Goal: Task Accomplishment & Management: Use online tool/utility

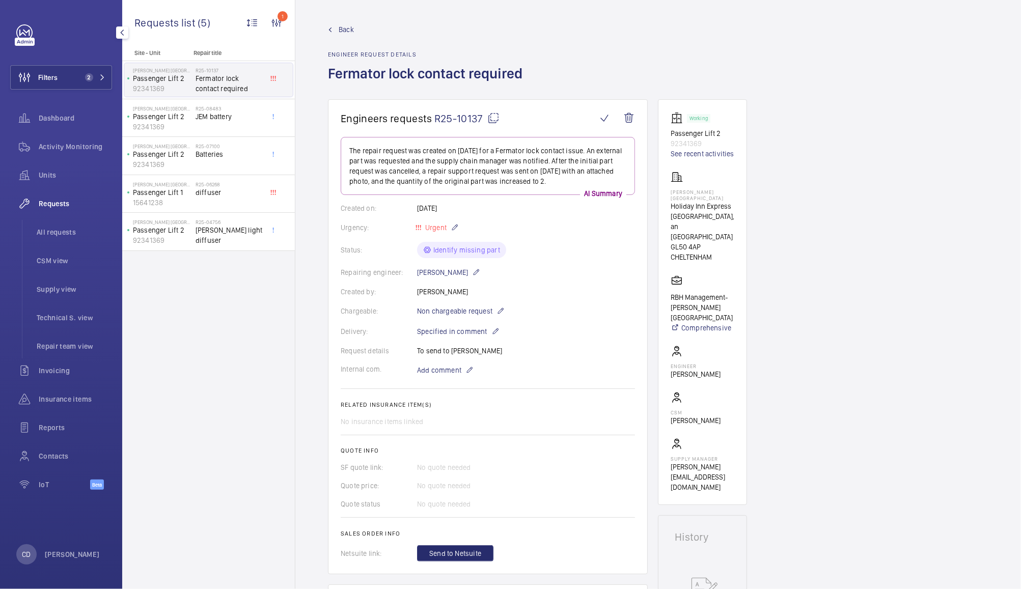
scroll to position [32, 0]
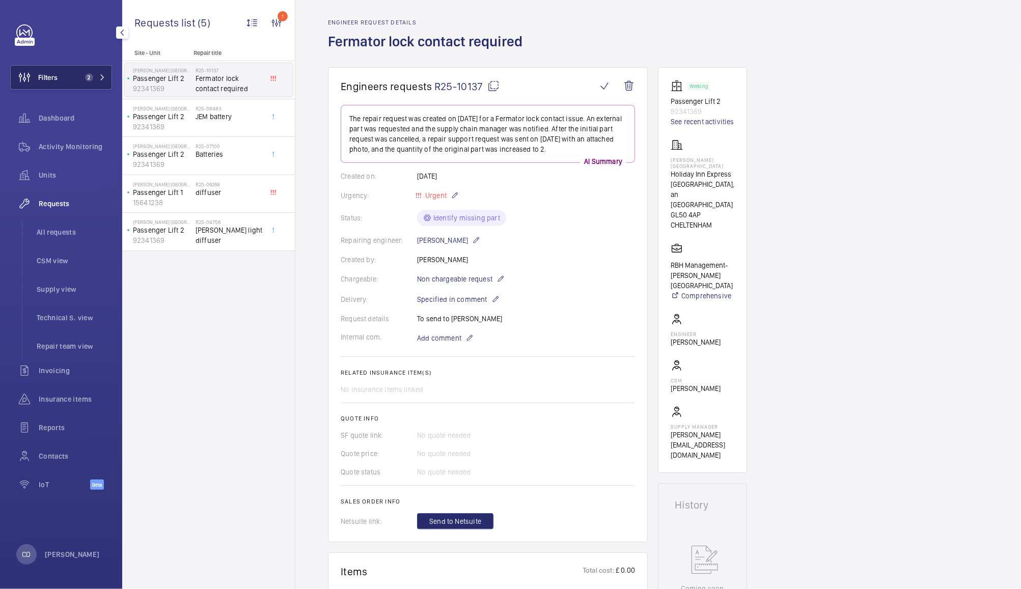
click at [69, 83] on button "Filters 2" at bounding box center [61, 77] width 102 height 24
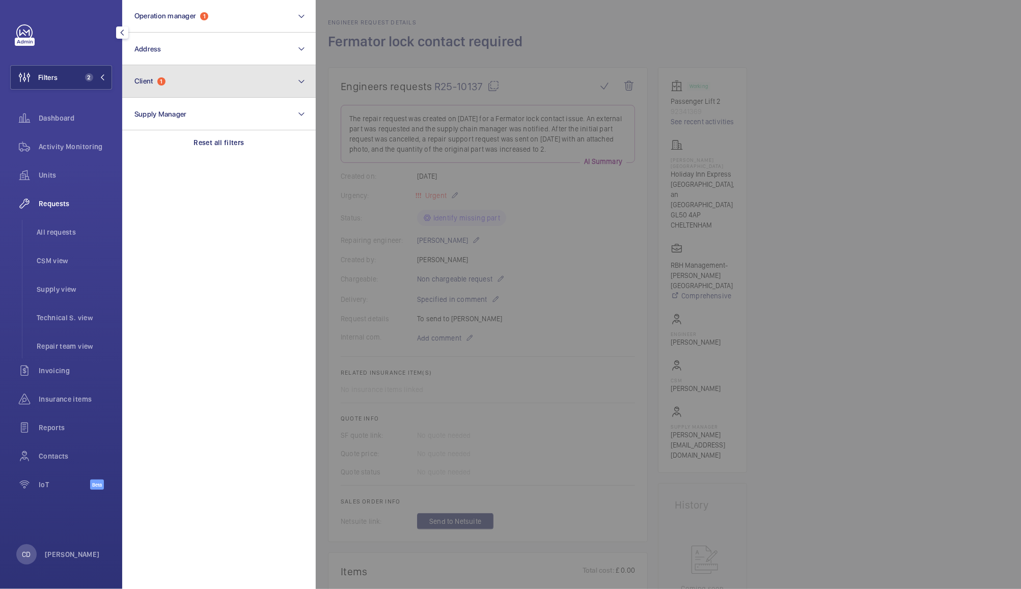
click at [159, 77] on span "Client 1" at bounding box center [149, 81] width 31 height 9
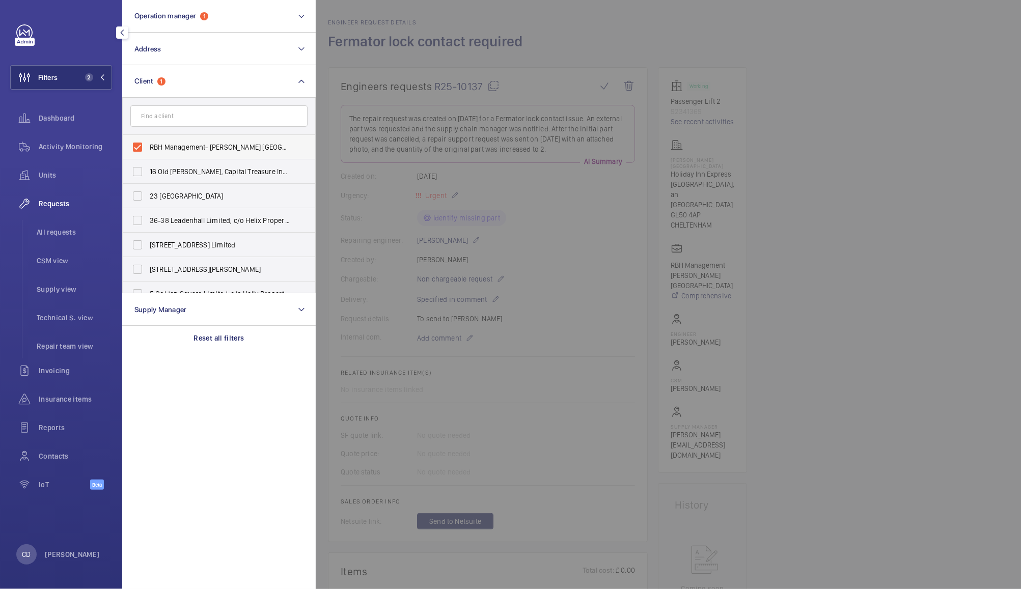
click at [142, 145] on label "RBH Management- HIX Cheltenham" at bounding box center [211, 147] width 177 height 24
click at [142, 145] on input "RBH Management- HIX Cheltenham" at bounding box center [137, 147] width 20 height 20
checkbox input "false"
click at [216, 112] on input "text" at bounding box center [218, 115] width 177 height 21
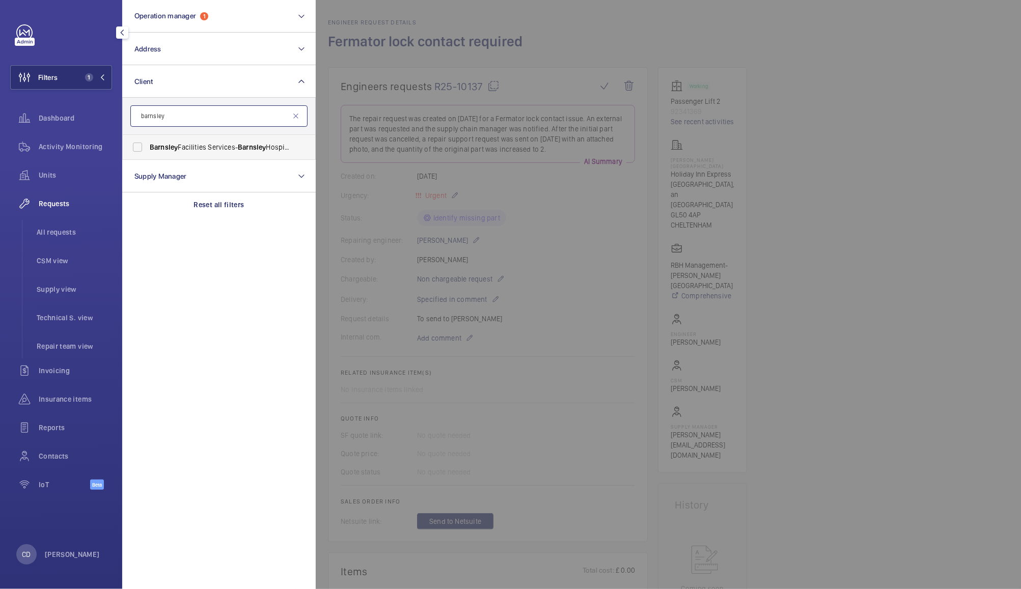
type input "barnsley"
click at [142, 150] on label "Barnsley Facilities Services- [GEOGRAPHIC_DATA]" at bounding box center [211, 147] width 177 height 24
click at [142, 150] on input "Barnsley Facilities Services- [GEOGRAPHIC_DATA]" at bounding box center [137, 147] width 20 height 20
checkbox input "true"
click at [928, 149] on div at bounding box center [826, 294] width 1021 height 589
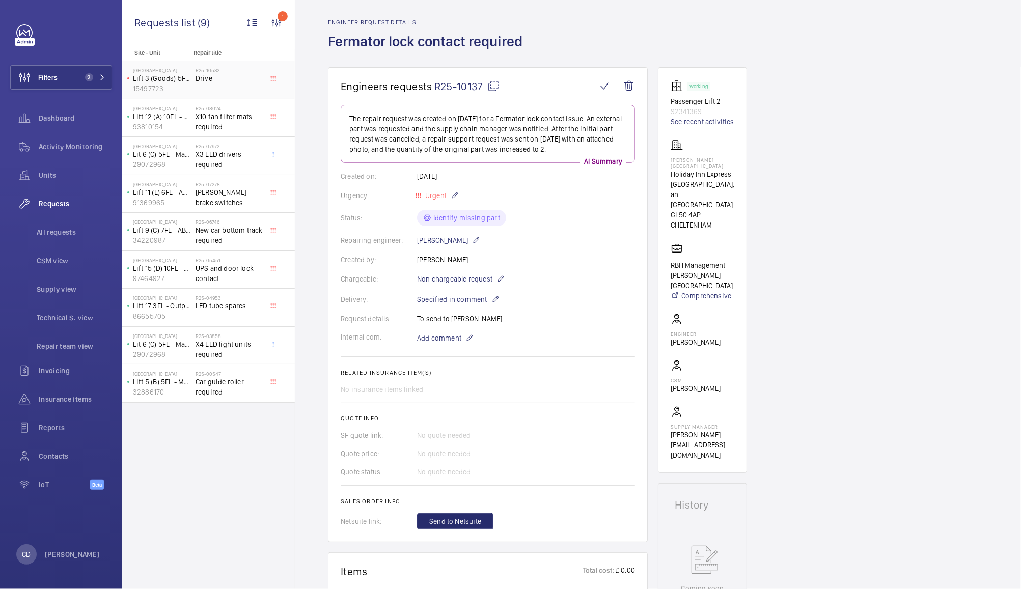
click at [220, 81] on span "Drive" at bounding box center [228, 78] width 67 height 10
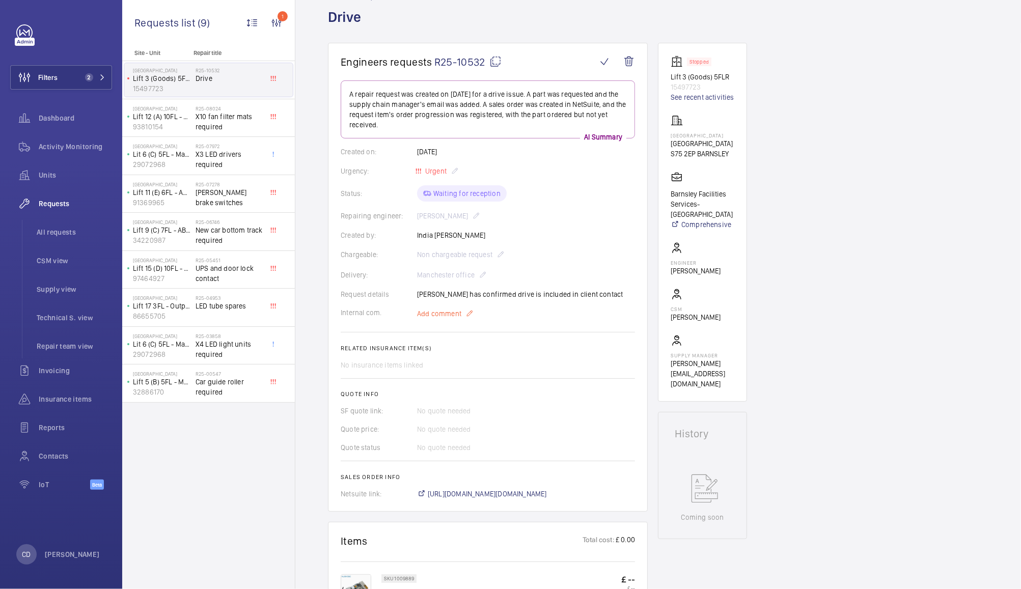
scroll to position [49, 0]
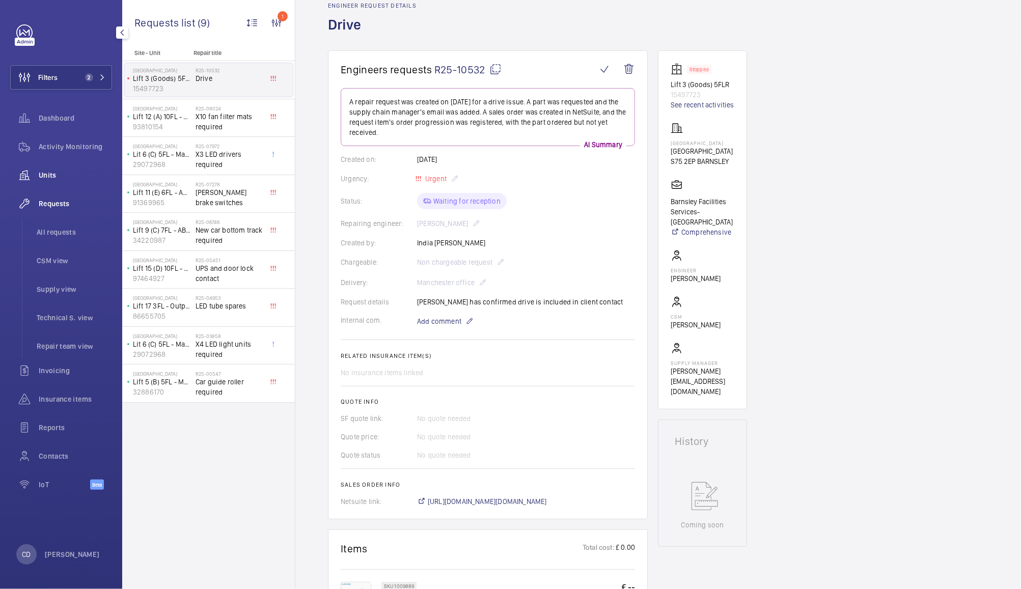
click at [47, 171] on span "Units" at bounding box center [75, 175] width 73 height 10
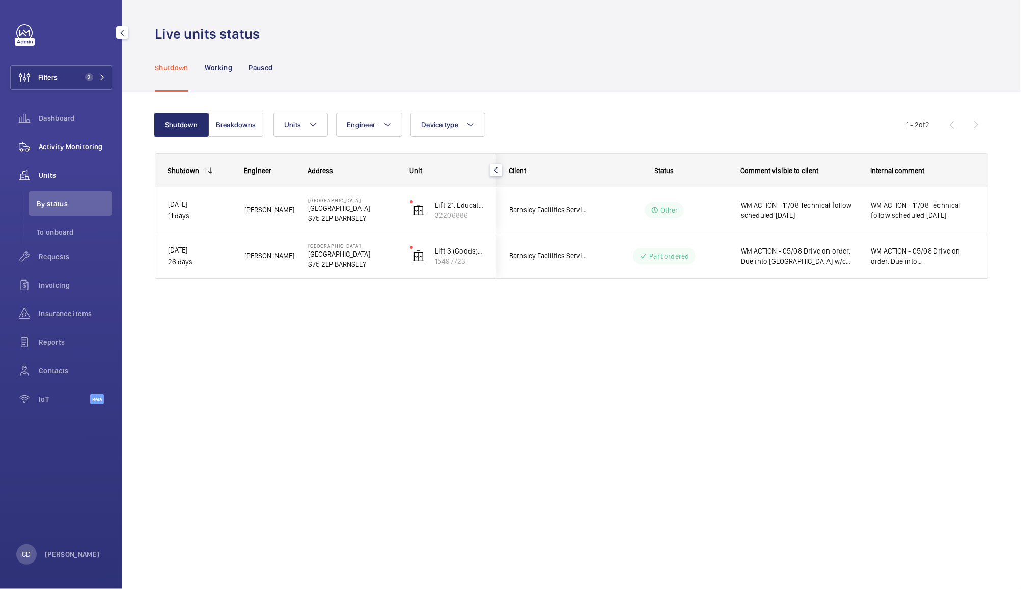
click at [79, 145] on span "Activity Monitoring" at bounding box center [75, 147] width 73 height 10
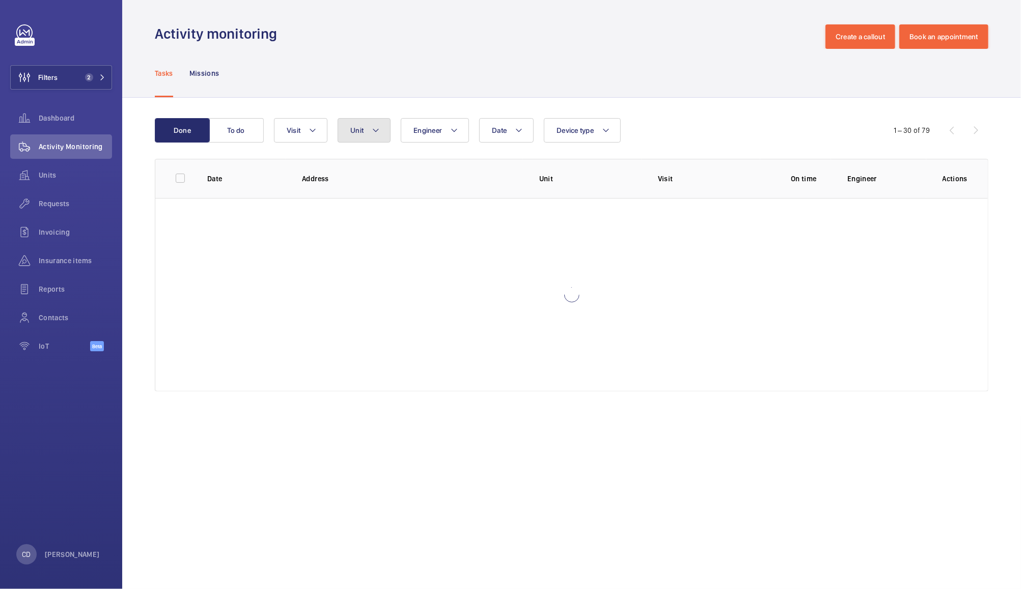
click at [363, 130] on span "Unit" at bounding box center [356, 130] width 13 height 8
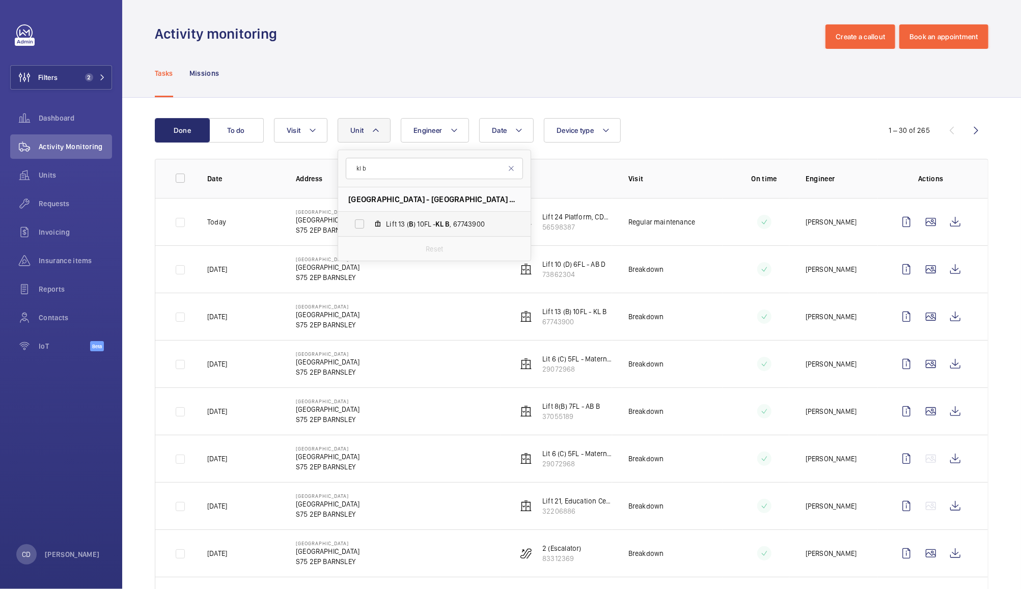
type input "kl b"
click at [443, 226] on span "KL" at bounding box center [440, 224] width 8 height 8
click at [370, 226] on input "Lift 13 ( B ) 10FL - KL B , 67743900" at bounding box center [359, 224] width 20 height 20
checkbox input "true"
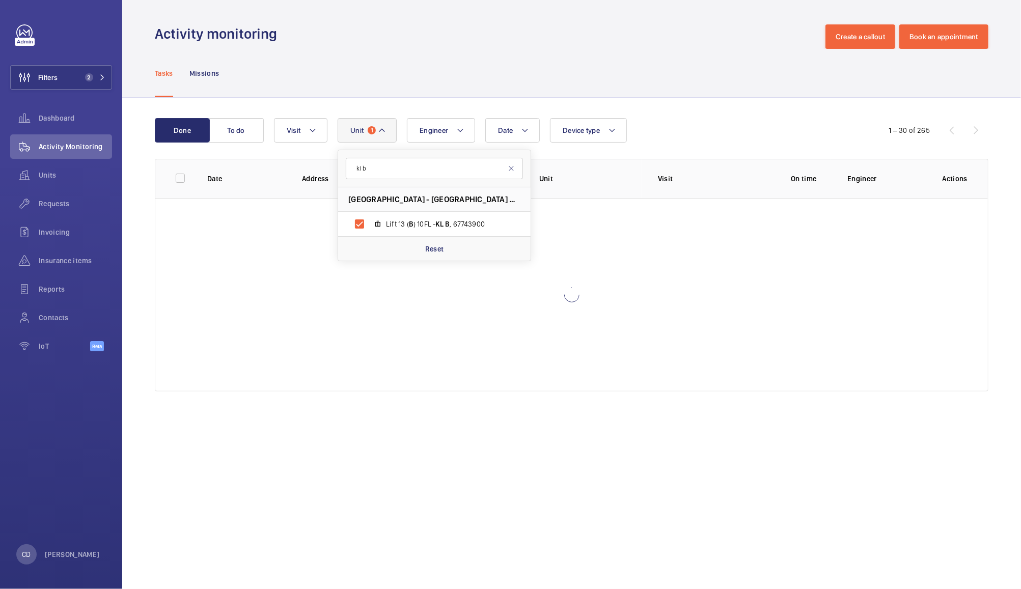
click at [709, 93] on div "Tasks Missions" at bounding box center [571, 73] width 833 height 48
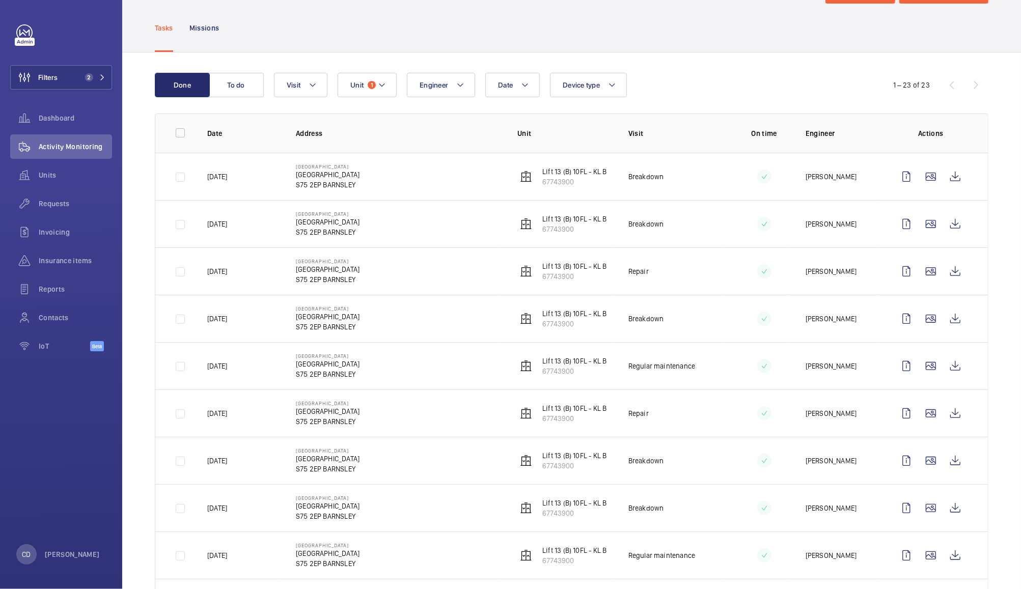
scroll to position [39, 0]
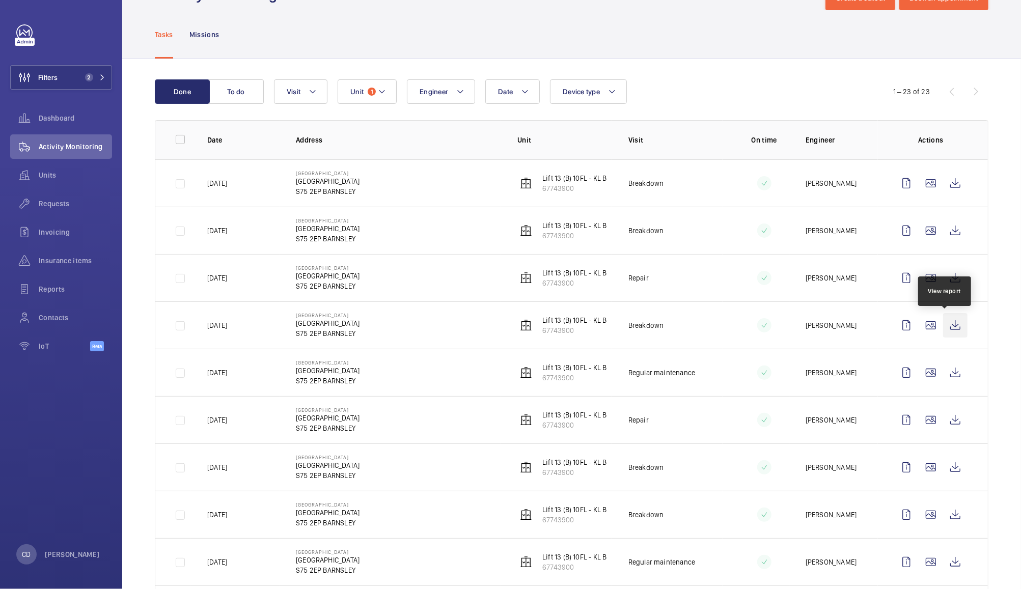
click at [949, 331] on wm-front-icon-button at bounding box center [955, 325] width 24 height 24
click at [943, 231] on wm-front-icon-button at bounding box center [955, 230] width 24 height 24
click at [949, 223] on wm-front-icon-button at bounding box center [955, 230] width 24 height 24
click at [944, 189] on wm-front-icon-button at bounding box center [955, 183] width 24 height 24
click at [365, 81] on button "Unit 1" at bounding box center [366, 91] width 59 height 24
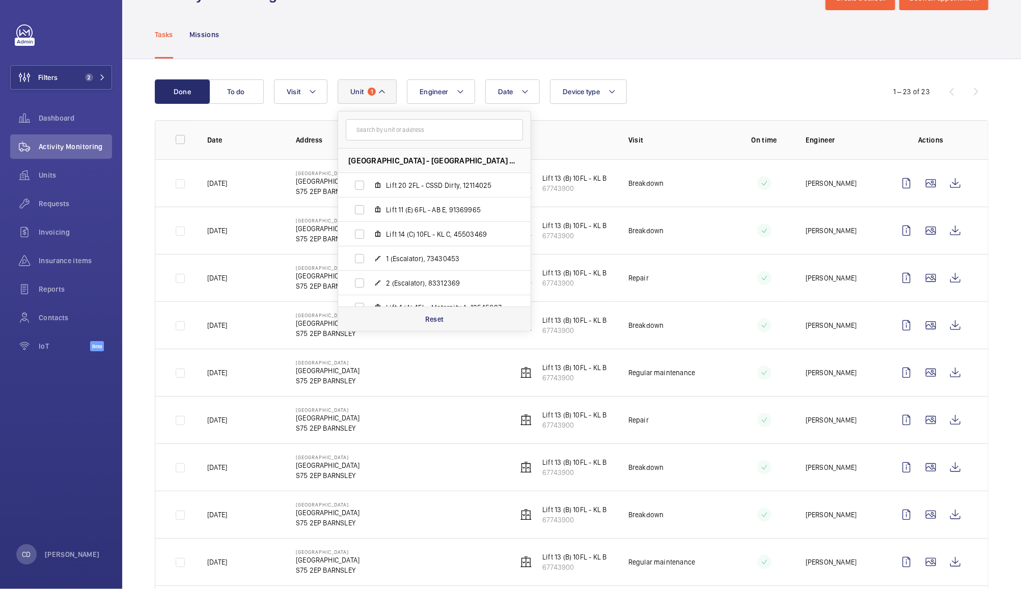
click at [436, 318] on p "Reset" at bounding box center [434, 319] width 19 height 10
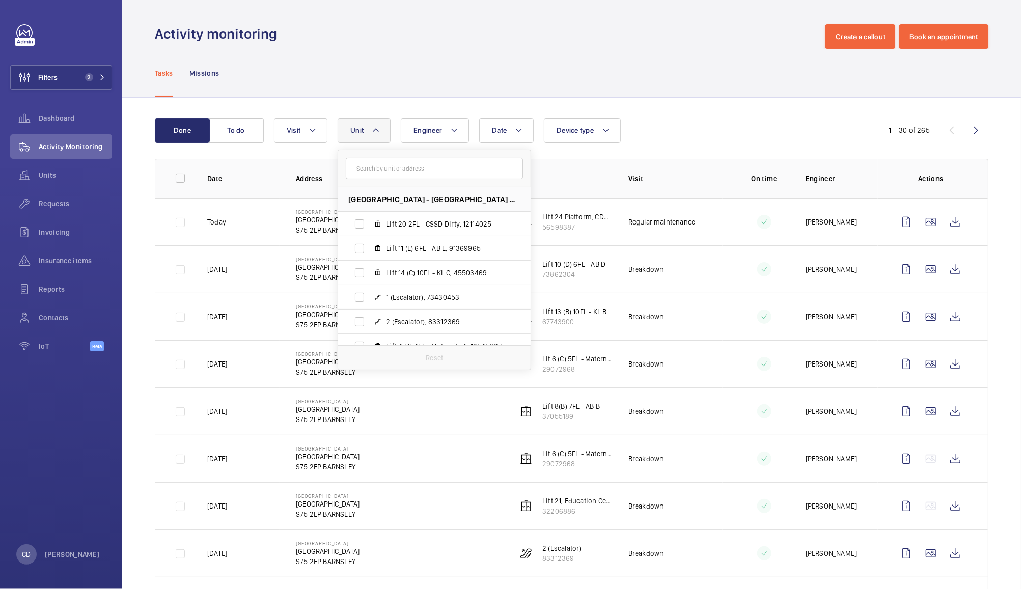
click at [712, 134] on div "Date Engineer Unit Barnsley Hospital - Barnsley Hospital, S75 2EP BARNSLEY Lift…" at bounding box center [570, 130] width 592 height 24
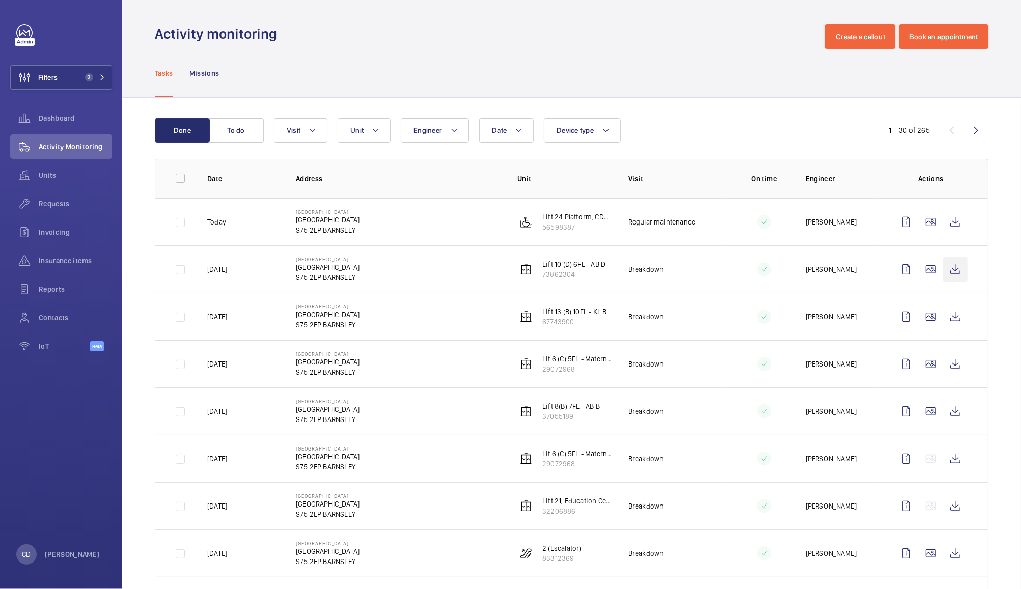
click at [947, 273] on wm-front-icon-button at bounding box center [955, 269] width 24 height 24
click at [711, 270] on td "Breakdown" at bounding box center [667, 268] width 111 height 47
click at [921, 271] on wm-front-icon-button at bounding box center [930, 269] width 24 height 24
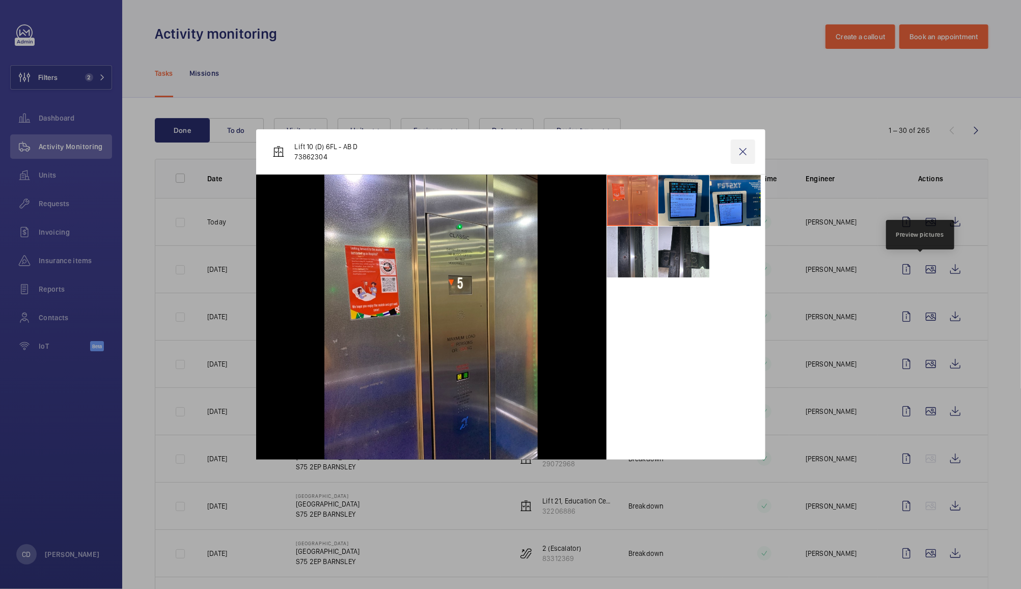
click at [743, 155] on wm-front-icon-button at bounding box center [742, 151] width 24 height 24
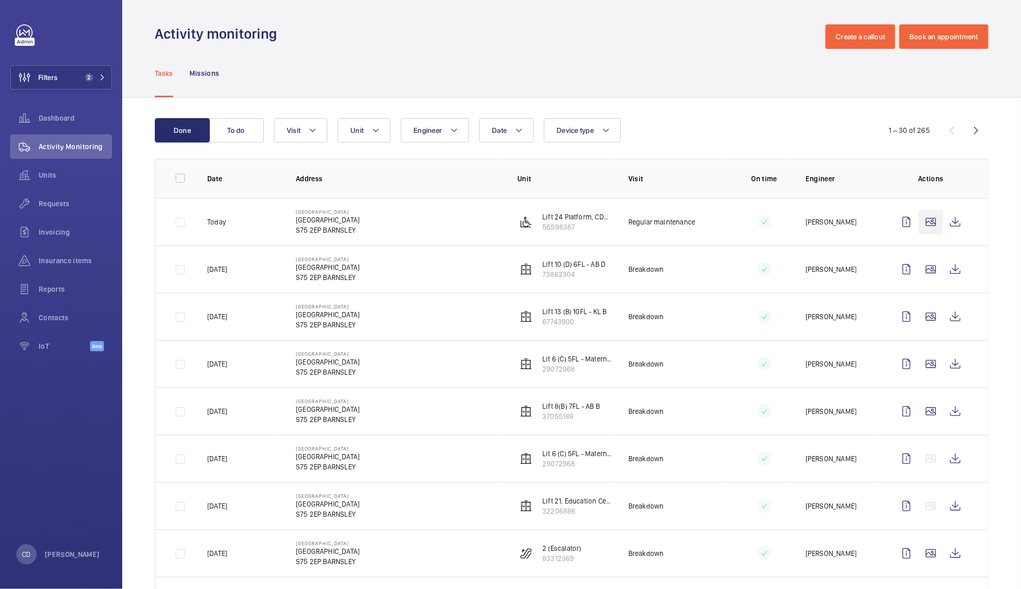
click at [924, 222] on wm-front-icon-button at bounding box center [930, 222] width 24 height 24
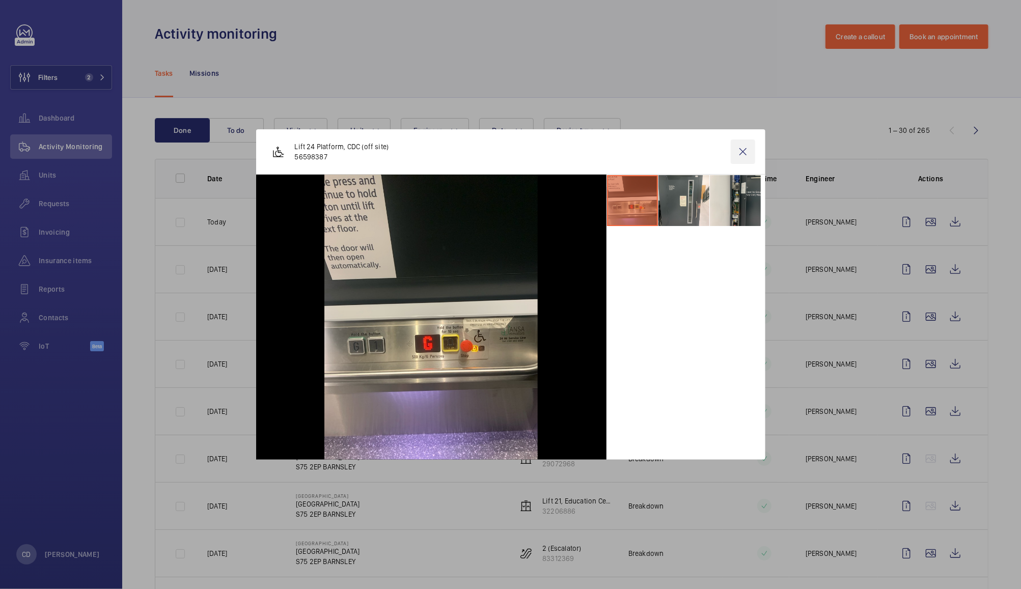
click at [747, 150] on wm-front-icon-button at bounding box center [742, 151] width 24 height 24
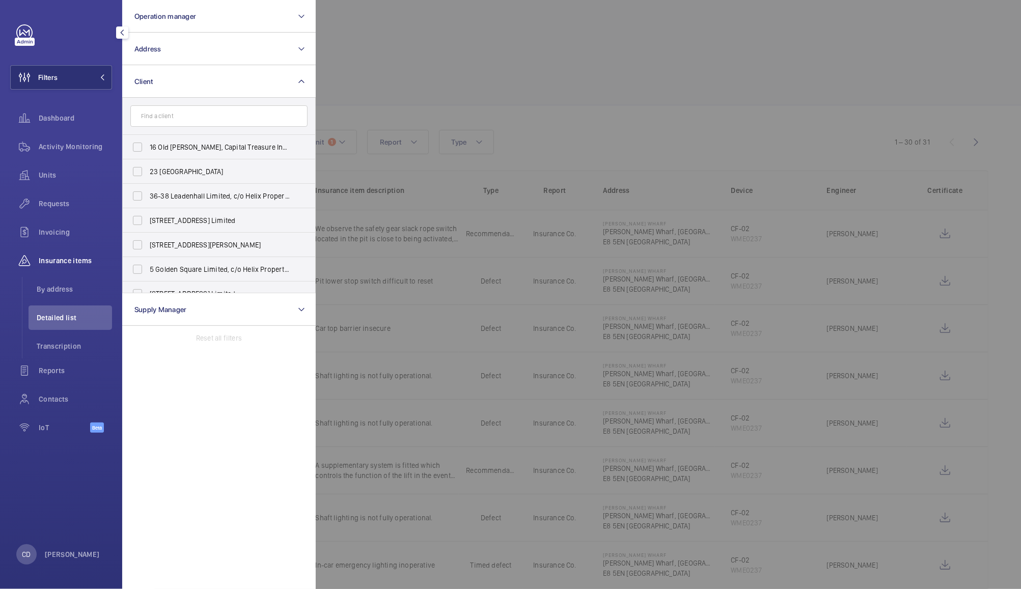
scroll to position [21, 0]
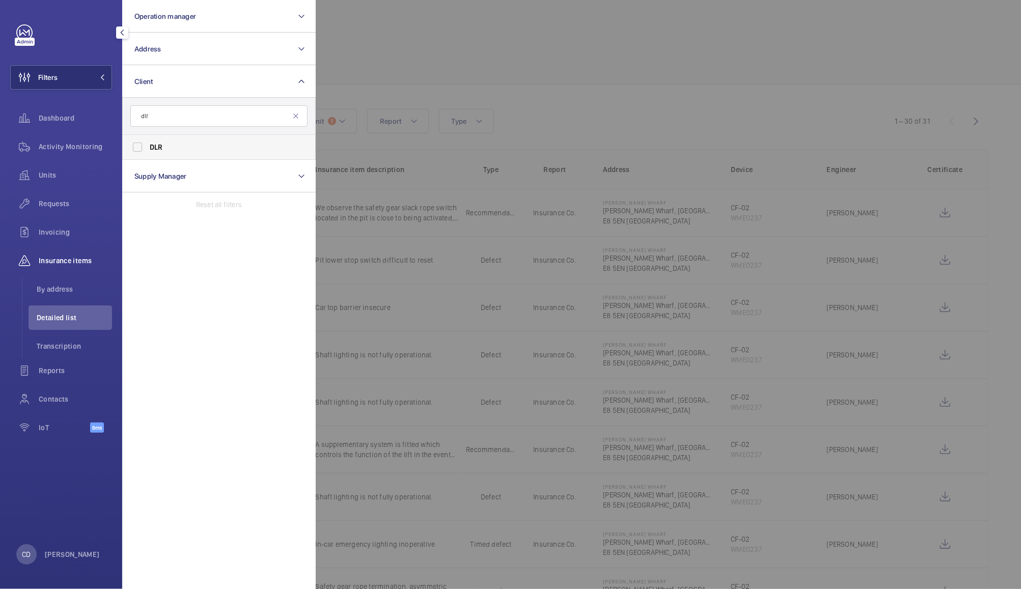
type input "dlr"
click at [209, 148] on span "DLR" at bounding box center [220, 147] width 140 height 10
click at [148, 148] on input "DLR" at bounding box center [137, 147] width 20 height 20
checkbox input "true"
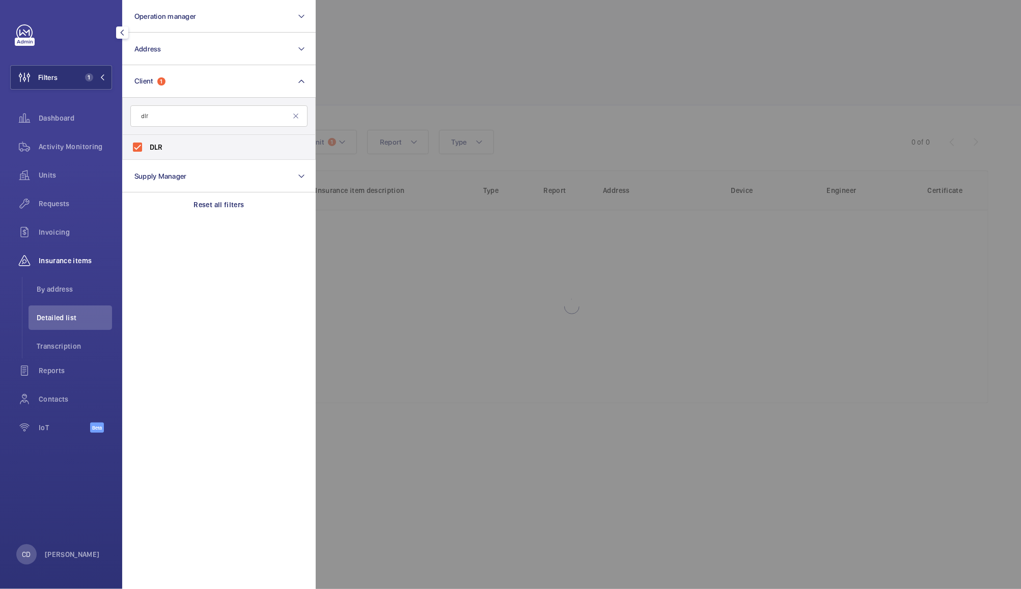
click at [415, 71] on div at bounding box center [826, 294] width 1021 height 589
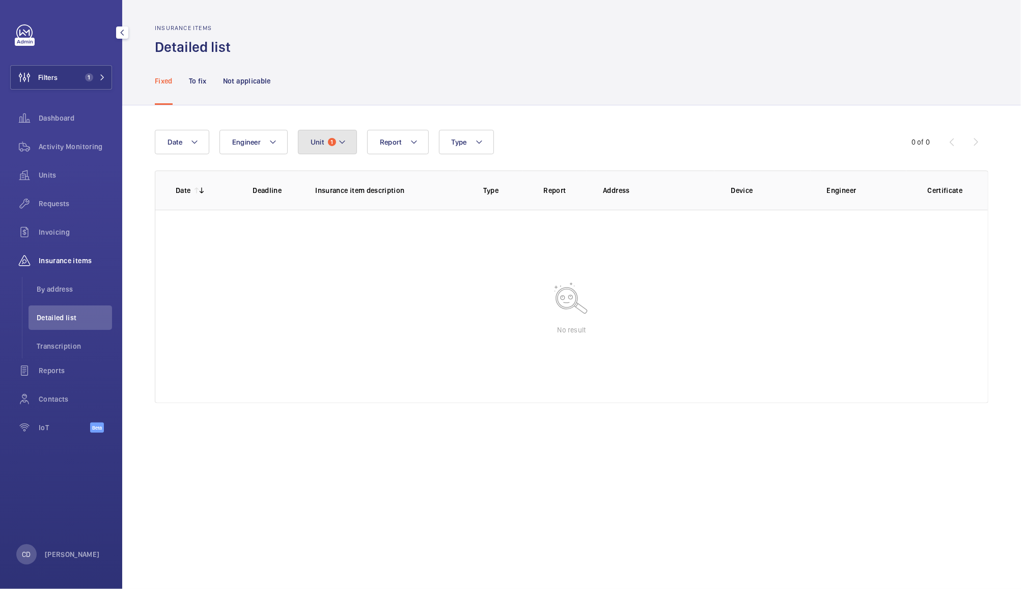
click at [319, 145] on span "Unit" at bounding box center [317, 142] width 13 height 8
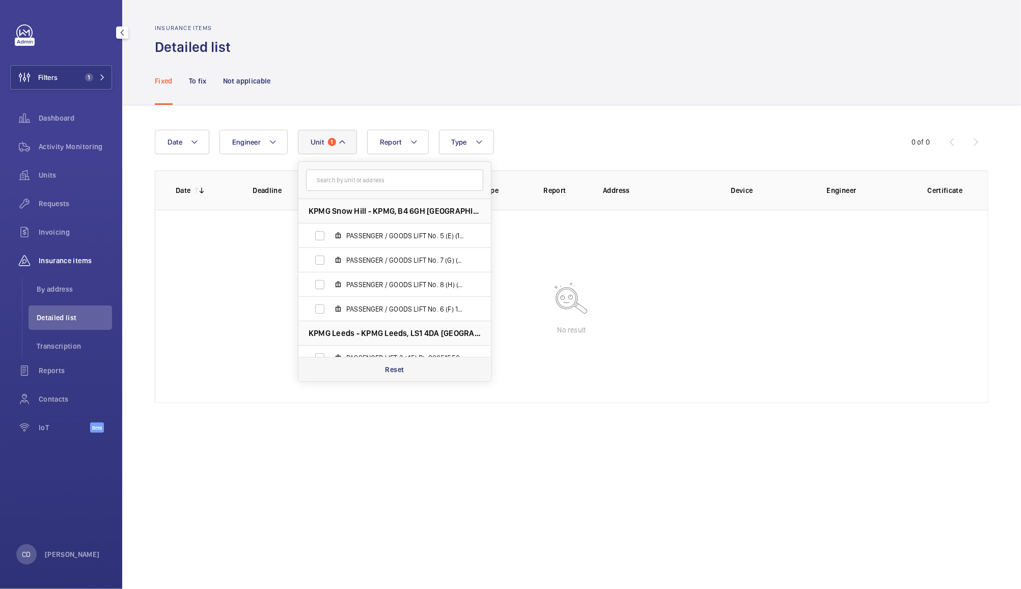
click at [394, 366] on p "Reset" at bounding box center [394, 369] width 19 height 10
click at [53, 204] on span "Requests" at bounding box center [75, 204] width 73 height 10
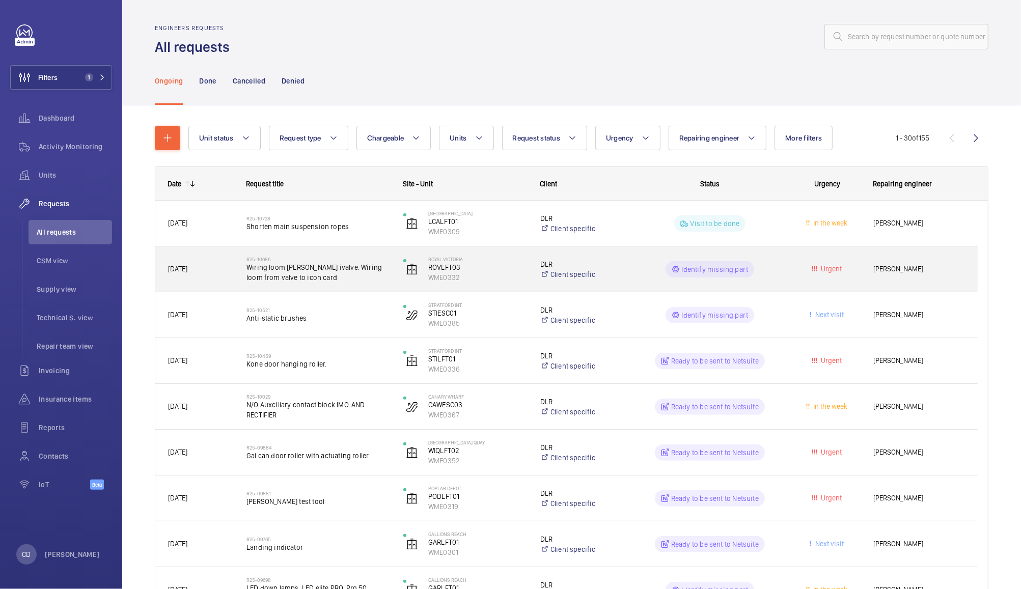
click at [612, 267] on p "DLR" at bounding box center [582, 264] width 84 height 10
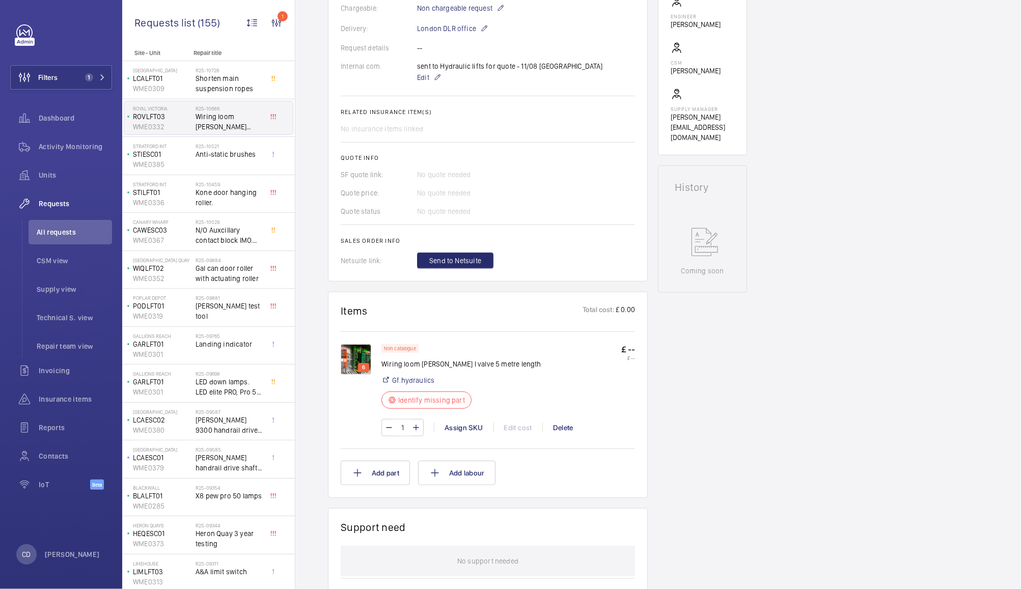
scroll to position [323, 0]
click at [352, 364] on img at bounding box center [356, 358] width 31 height 31
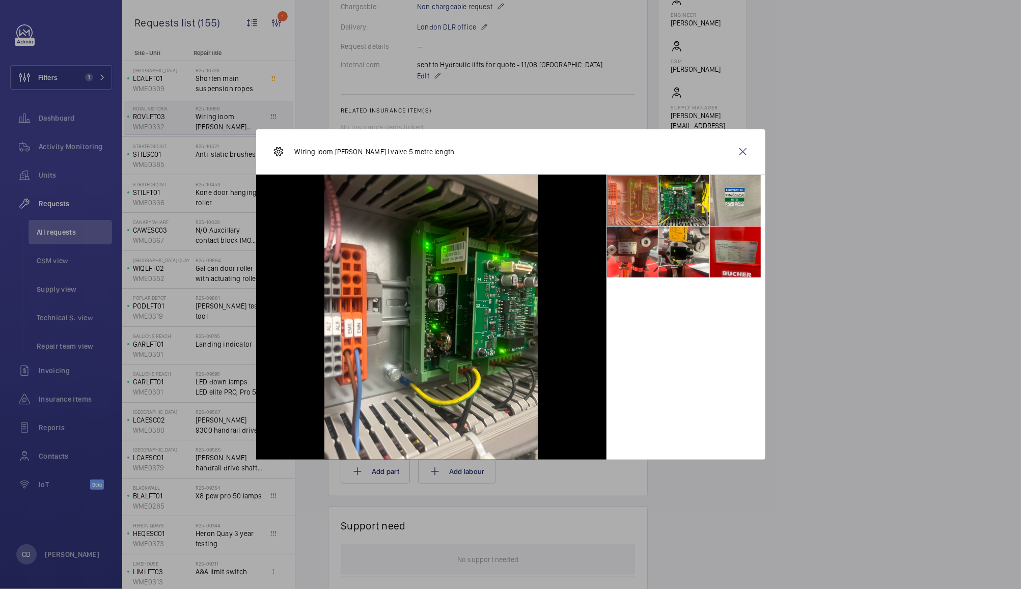
click at [737, 266] on li at bounding box center [735, 252] width 51 height 51
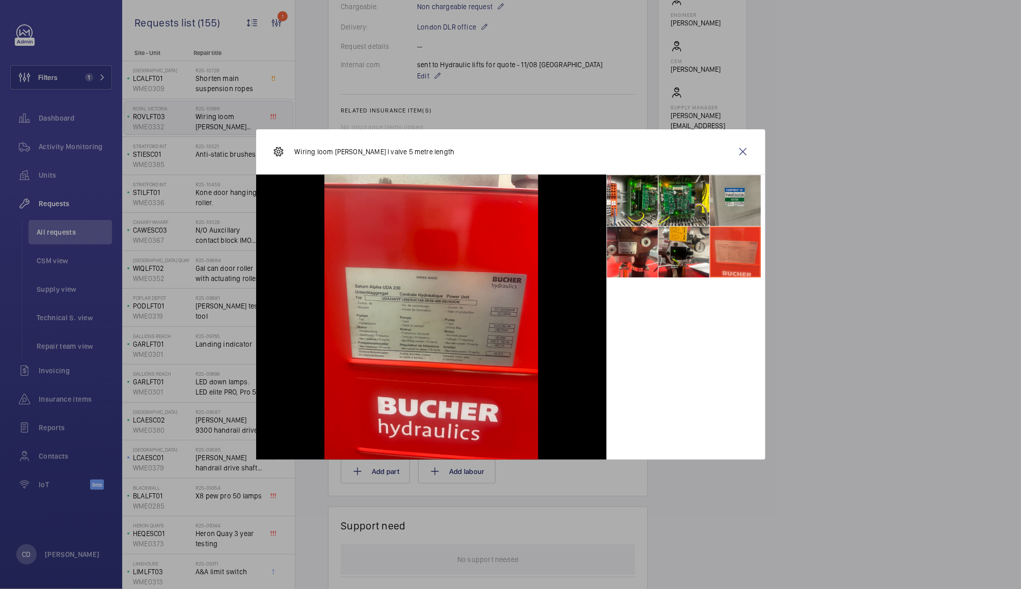
click at [741, 207] on li at bounding box center [735, 200] width 51 height 51
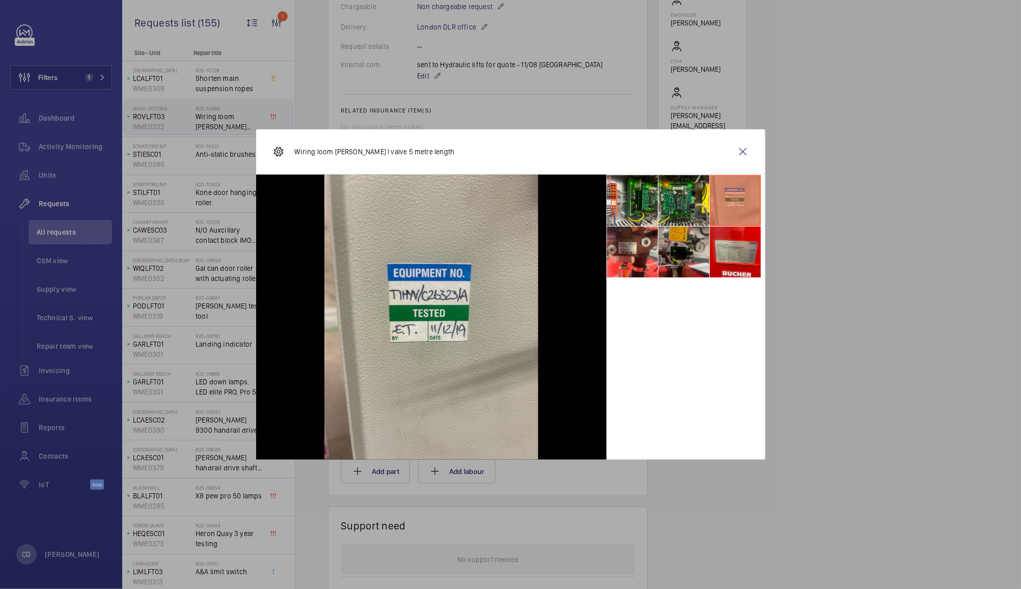
click at [695, 248] on li at bounding box center [683, 252] width 51 height 51
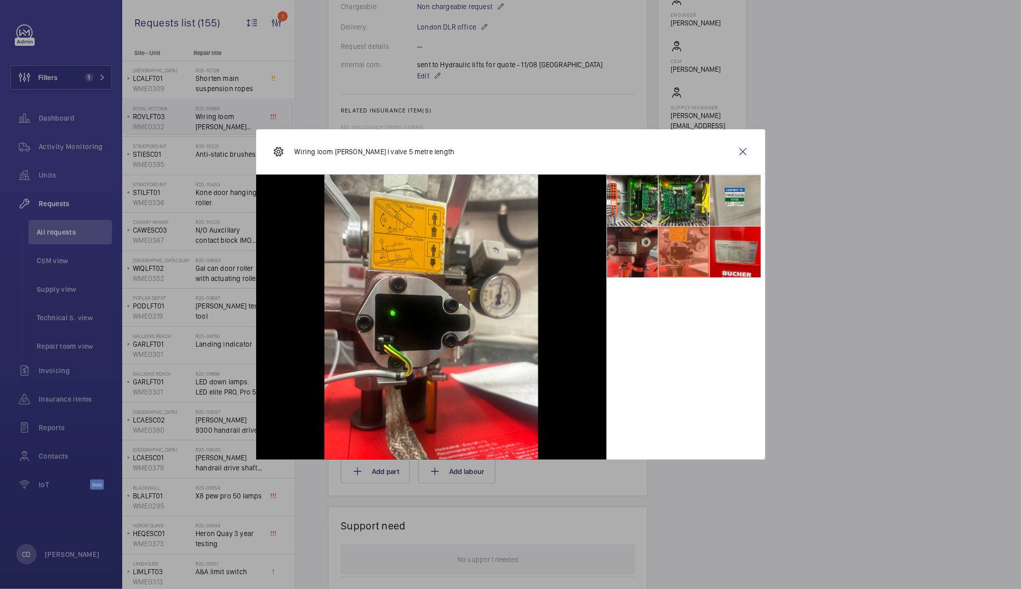
click at [631, 255] on li at bounding box center [632, 252] width 51 height 51
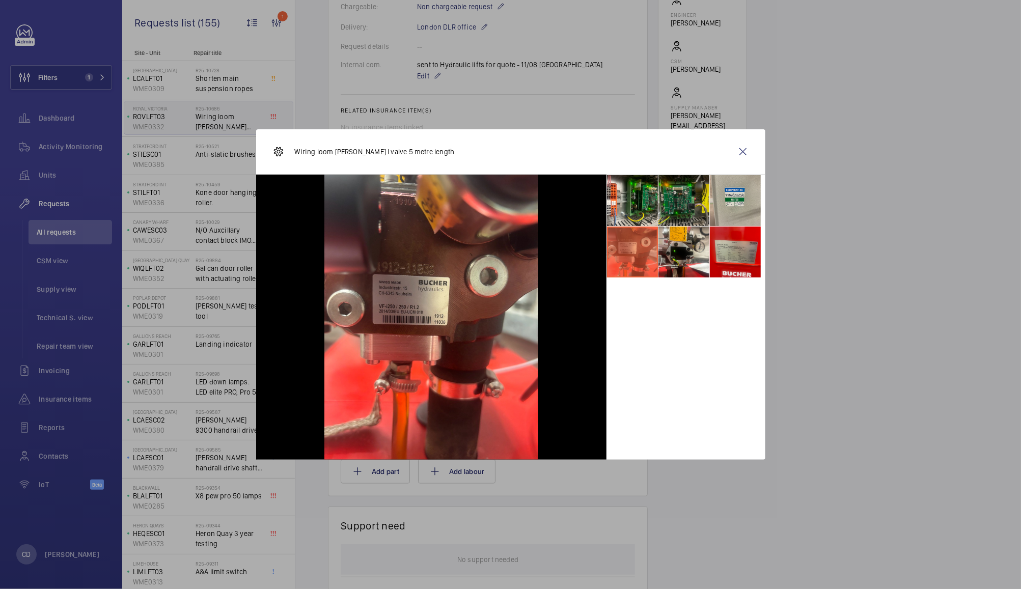
click at [681, 212] on li at bounding box center [683, 200] width 51 height 51
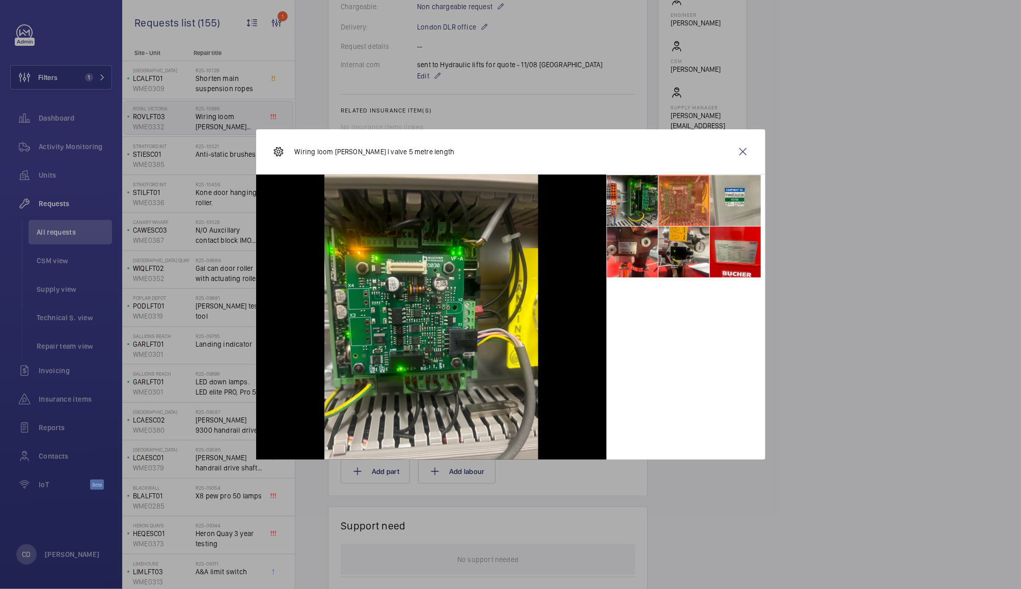
click at [640, 195] on li at bounding box center [632, 200] width 51 height 51
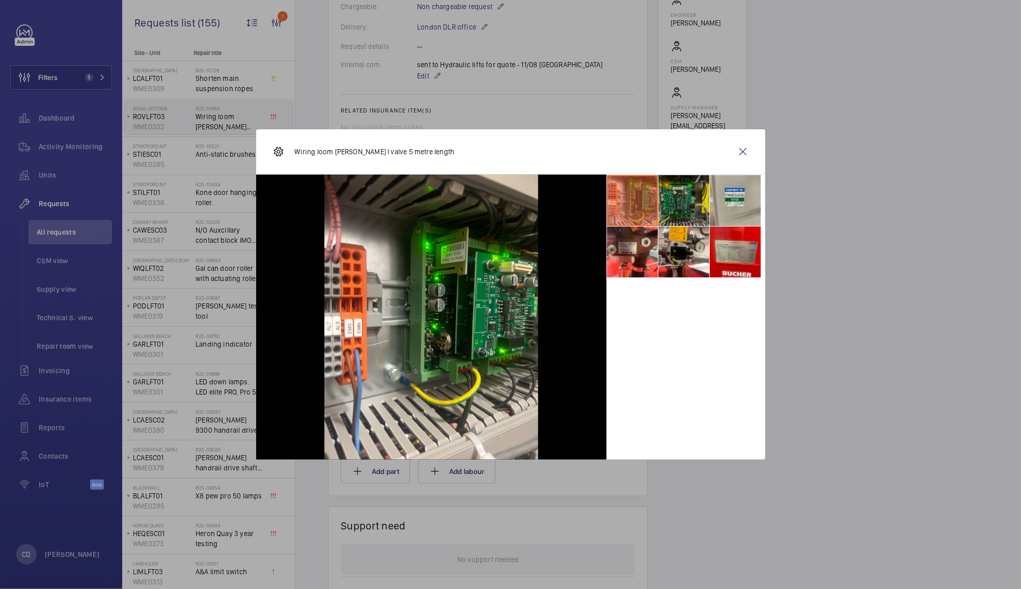
click at [679, 203] on li at bounding box center [683, 200] width 51 height 51
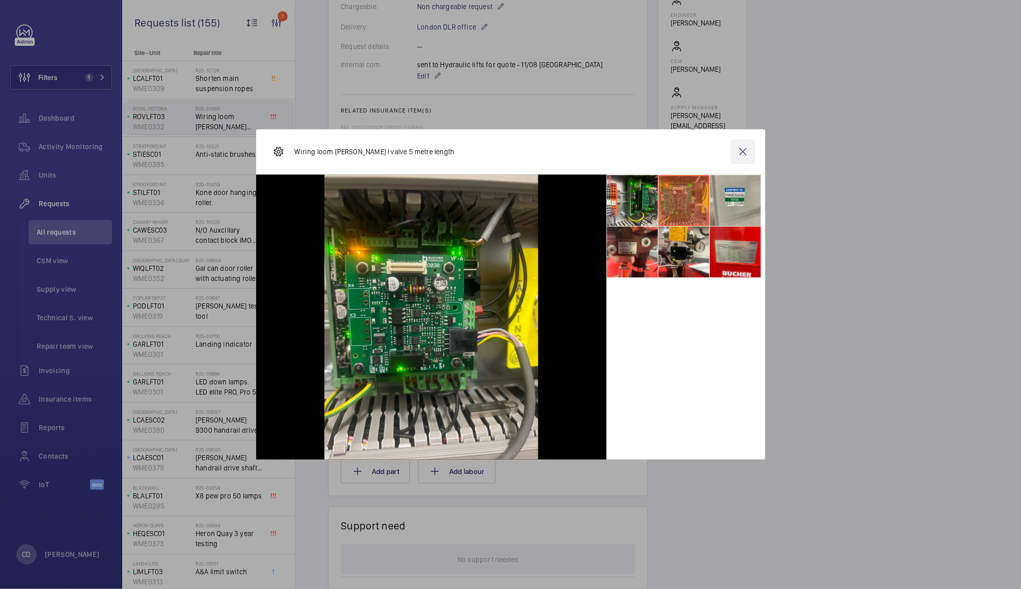
click at [750, 146] on wm-front-icon-button at bounding box center [742, 151] width 24 height 24
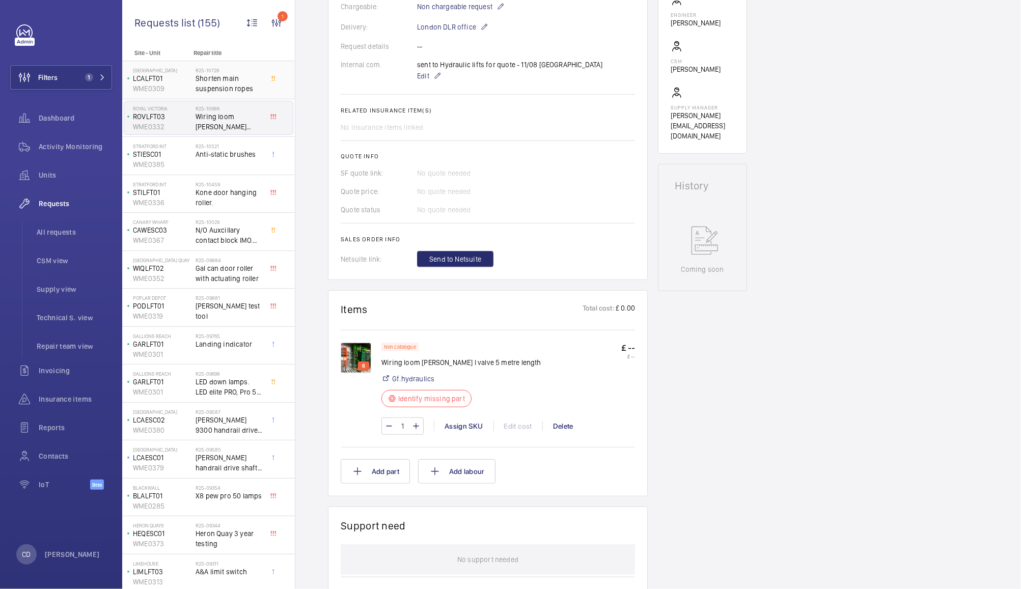
click at [240, 80] on span "Shorten main suspension ropes" at bounding box center [228, 83] width 67 height 20
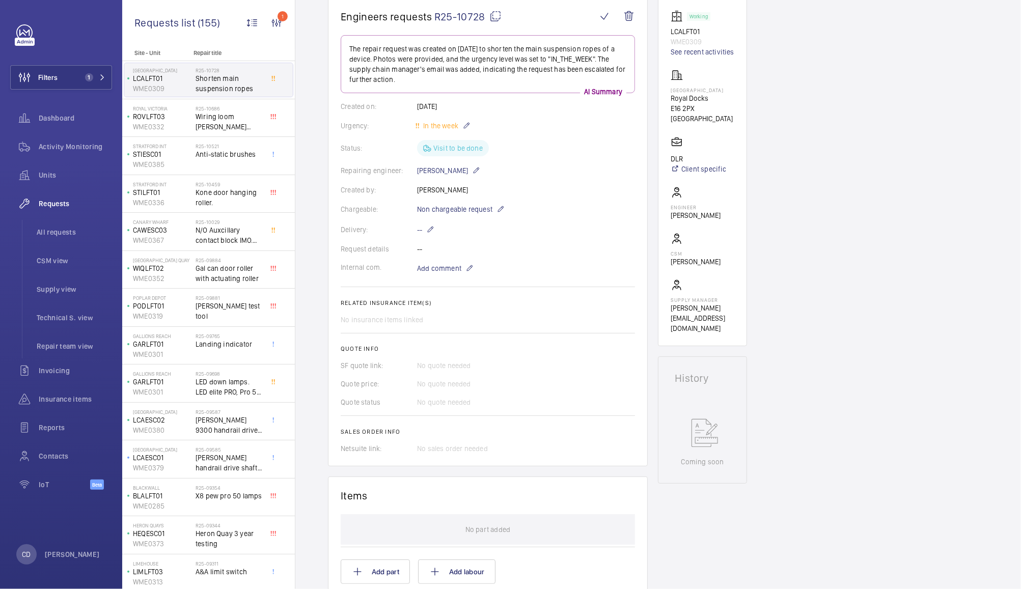
scroll to position [100, 0]
click at [65, 346] on span "Repair team view" at bounding box center [74, 346] width 75 height 10
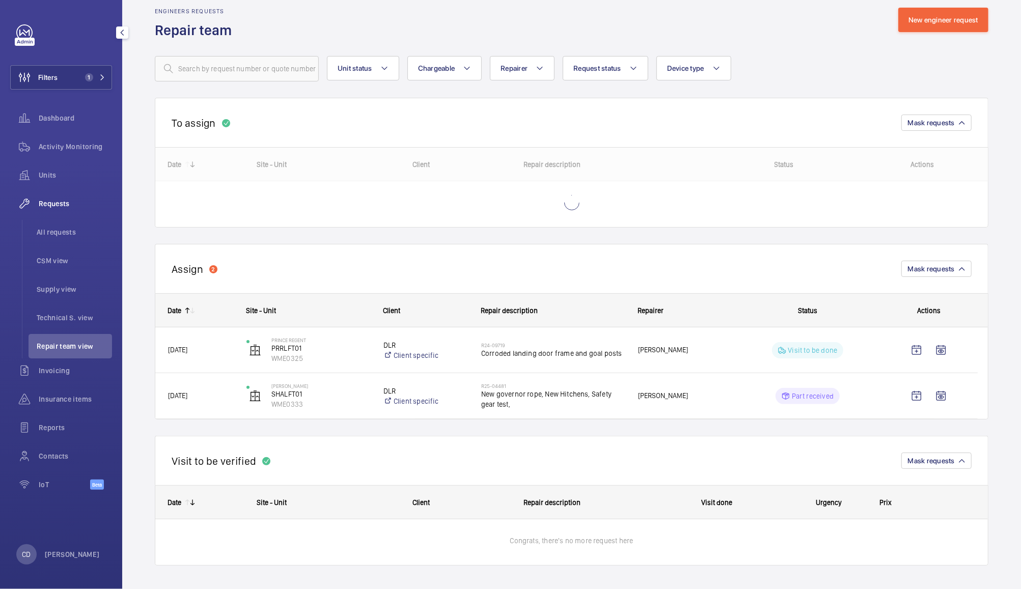
scroll to position [17, 0]
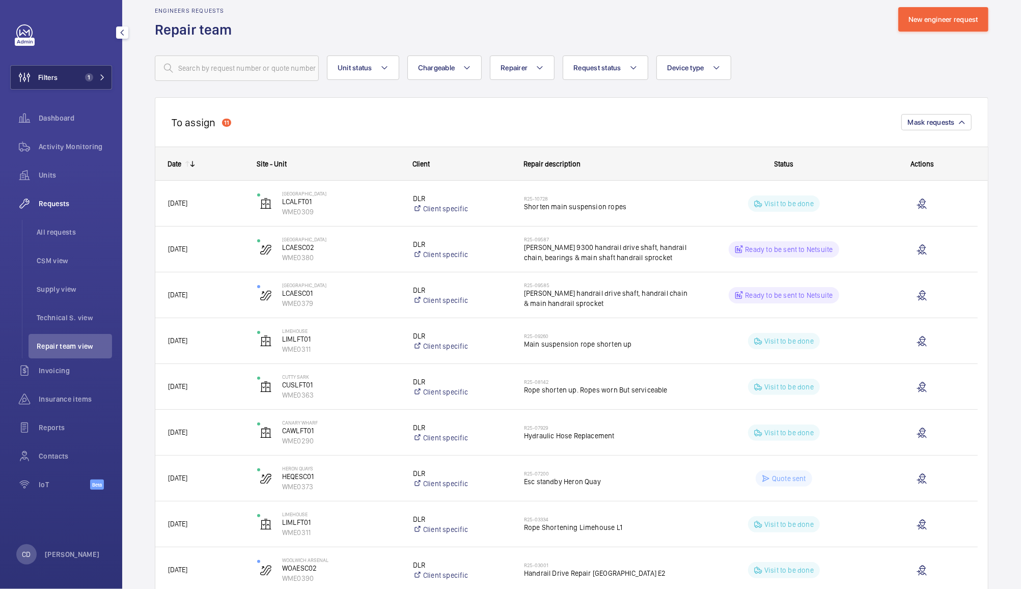
click at [76, 82] on button "Filters 1" at bounding box center [61, 77] width 102 height 24
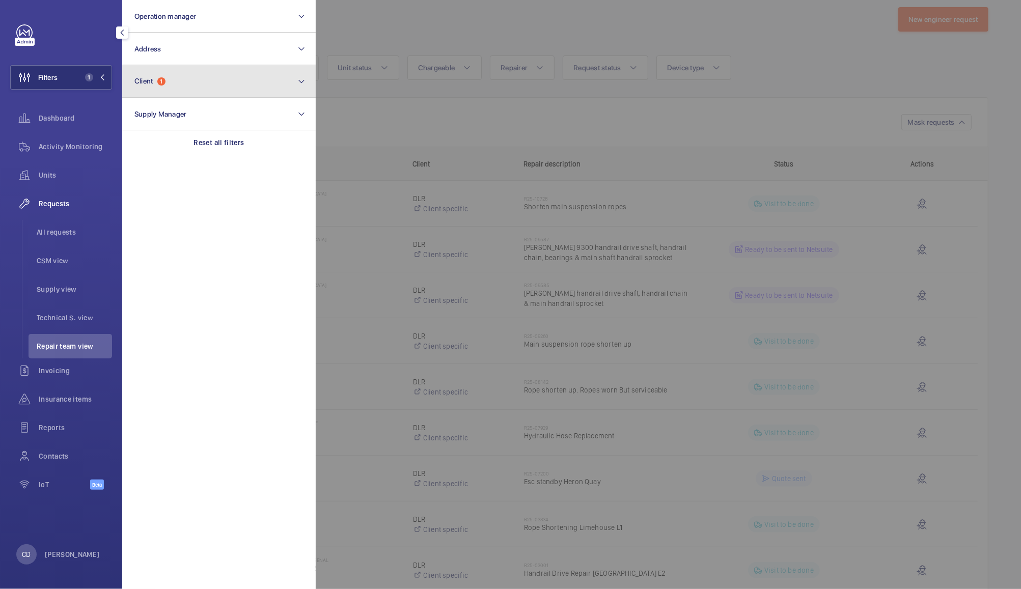
click at [160, 78] on span "1" at bounding box center [161, 81] width 8 height 8
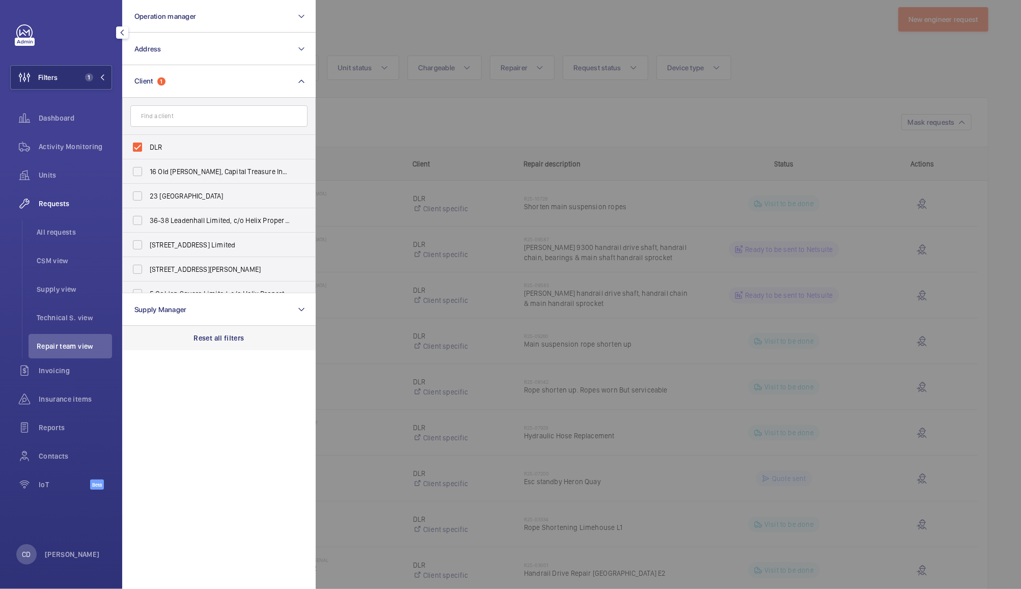
click at [220, 336] on p "Reset all filters" at bounding box center [219, 338] width 50 height 10
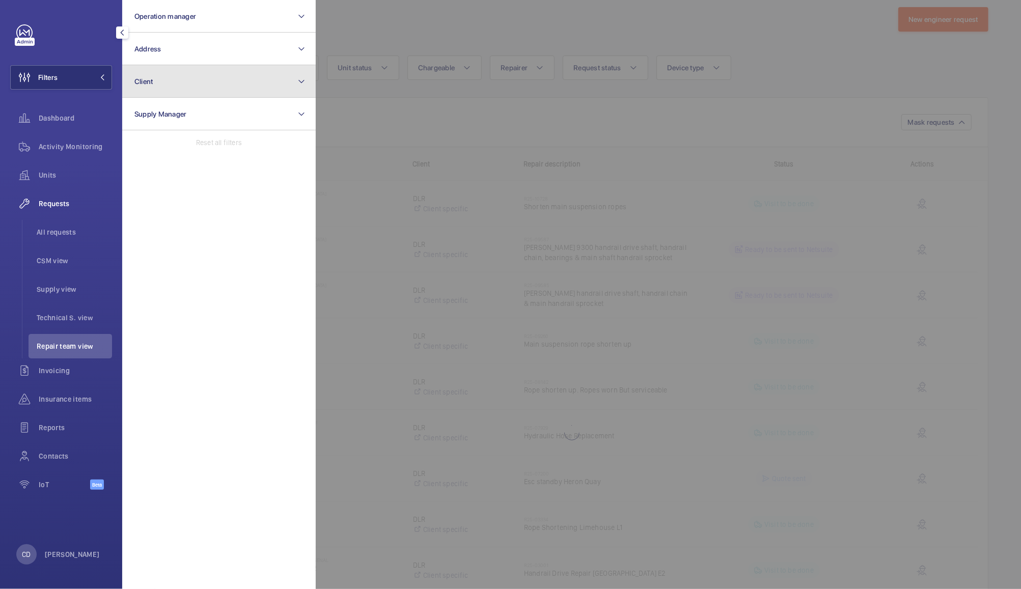
click at [216, 76] on button "Client" at bounding box center [218, 81] width 193 height 33
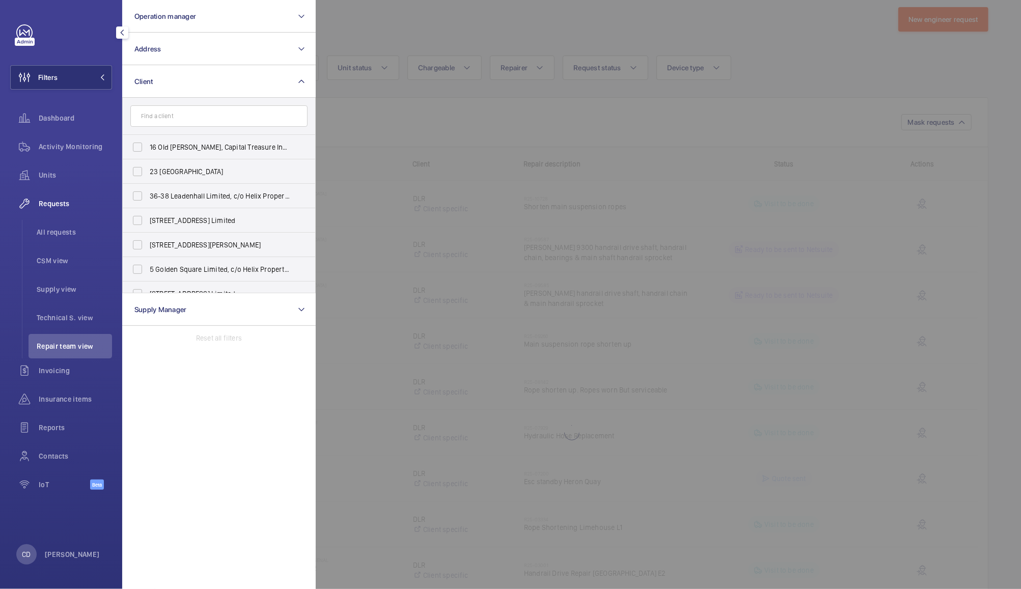
click at [187, 115] on input "text" at bounding box center [218, 115] width 177 height 21
click at [59, 173] on span "Units" at bounding box center [75, 175] width 73 height 10
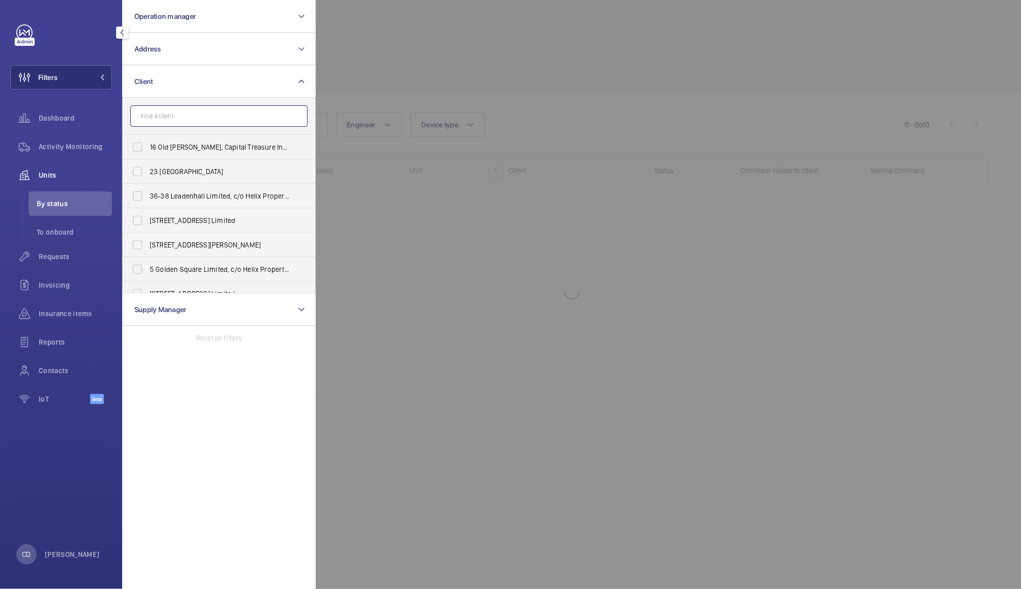
click at [180, 116] on input "text" at bounding box center [218, 115] width 177 height 21
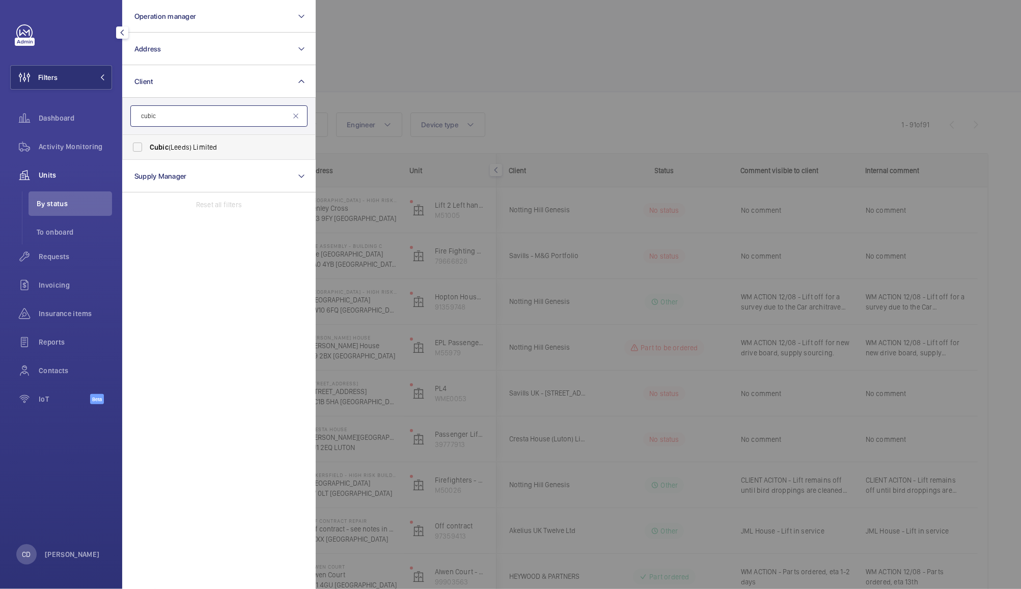
type input "cubic"
click at [138, 145] on label "Cubic (Leeds) Limited" at bounding box center [211, 147] width 177 height 24
click at [138, 145] on input "Cubic (Leeds) Limited" at bounding box center [137, 147] width 20 height 20
checkbox input "true"
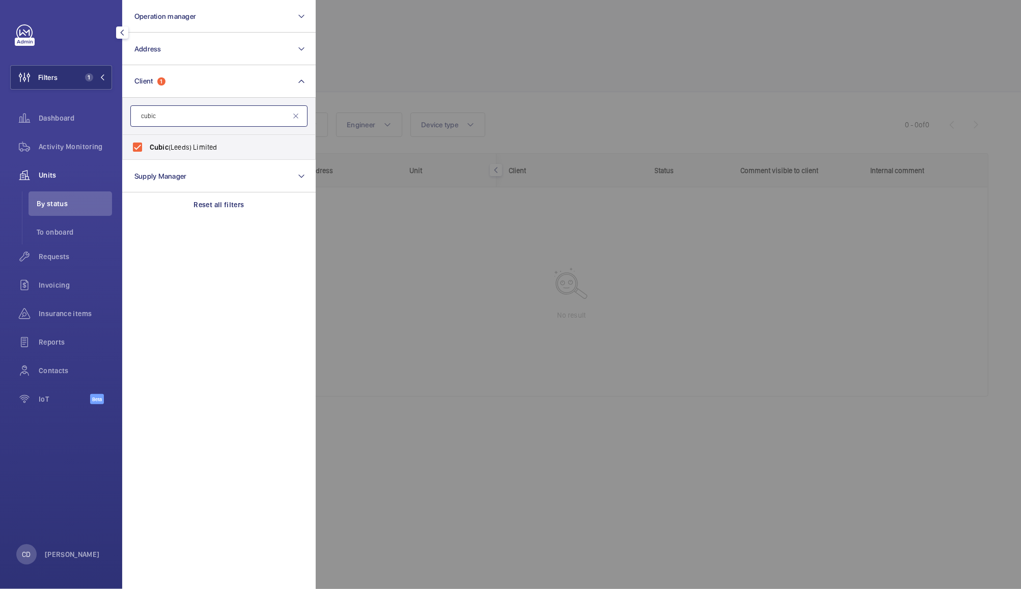
click at [221, 110] on input "cubic" at bounding box center [218, 115] width 177 height 21
type input "c"
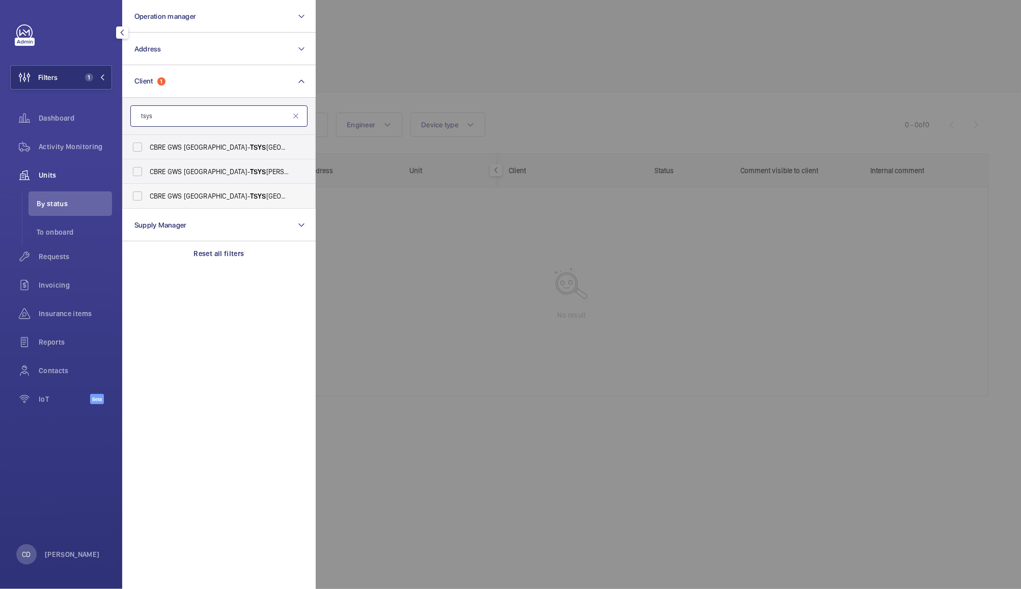
type input "tsys"
click at [141, 197] on label "CBRE GWS UK- TSYS York" at bounding box center [211, 196] width 177 height 24
click at [141, 197] on input "CBRE GWS UK- TSYS York" at bounding box center [137, 196] width 20 height 20
checkbox input "true"
click at [139, 143] on label "CBRE GWS UK- TSYS Knaresborough" at bounding box center [211, 147] width 177 height 24
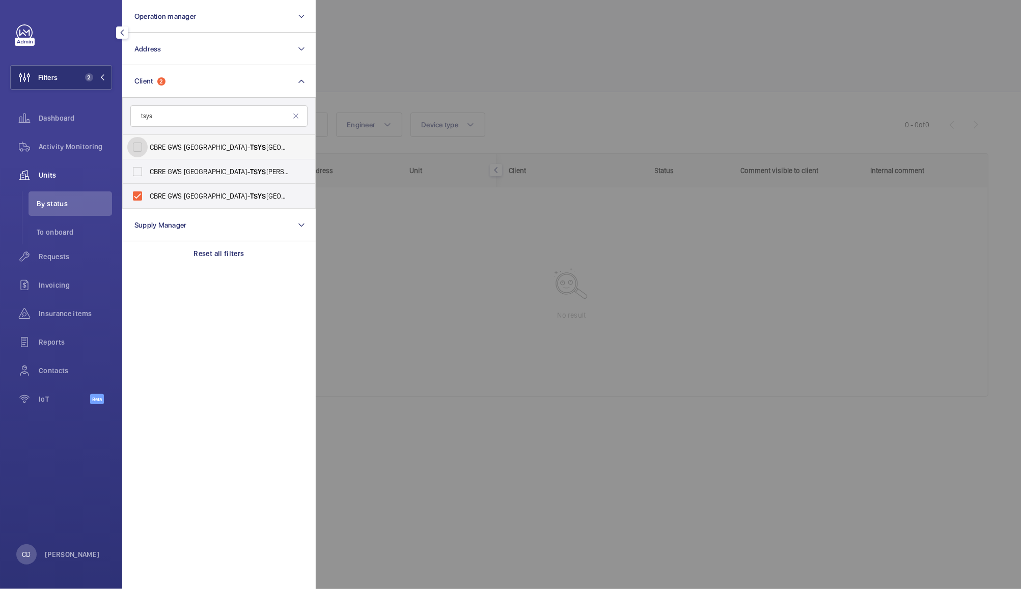
click at [139, 143] on input "CBRE GWS UK- TSYS Knaresborough" at bounding box center [137, 147] width 20 height 20
checkbox input "true"
click at [190, 114] on input "tsys" at bounding box center [218, 115] width 177 height 21
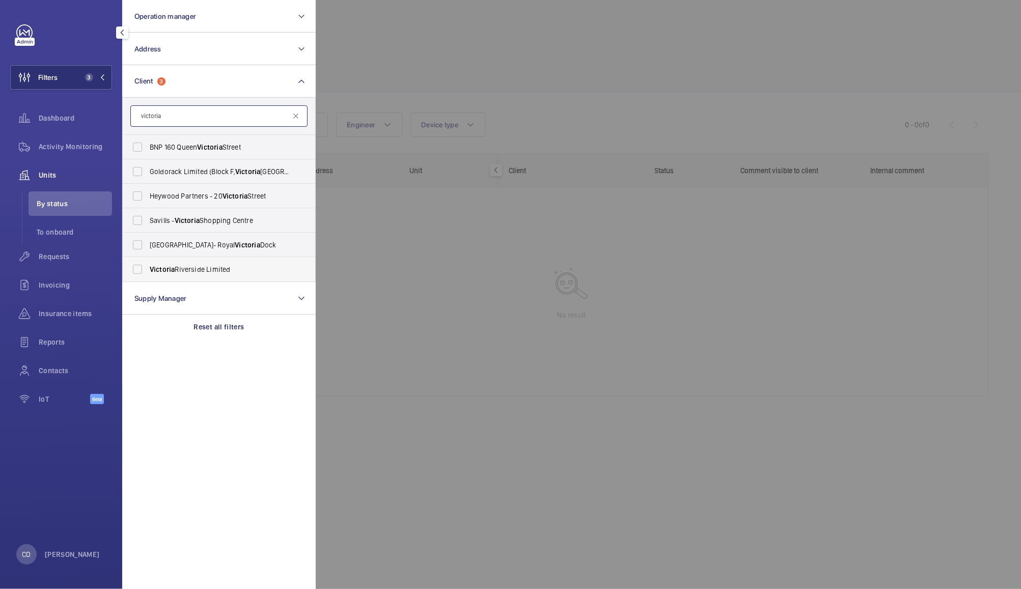
type input "victoria"
click at [138, 270] on label "Victoria Riverside Limited" at bounding box center [211, 269] width 177 height 24
click at [138, 270] on input "Victoria Riverside Limited" at bounding box center [137, 269] width 20 height 20
checkbox input "true"
click at [185, 113] on input "victoria" at bounding box center [218, 115] width 177 height 21
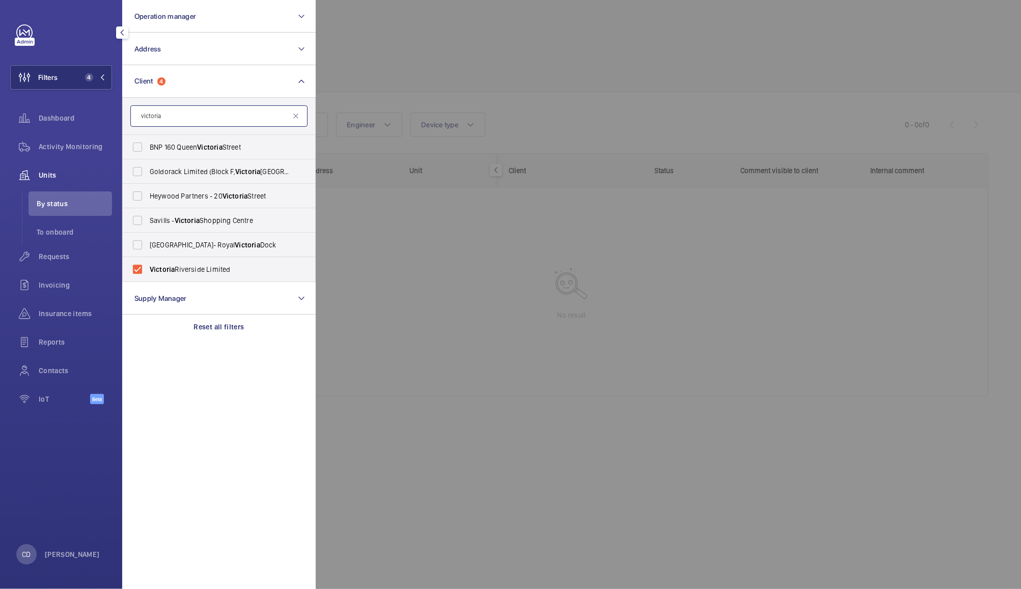
click at [185, 113] on input "victoria" at bounding box center [218, 115] width 177 height 21
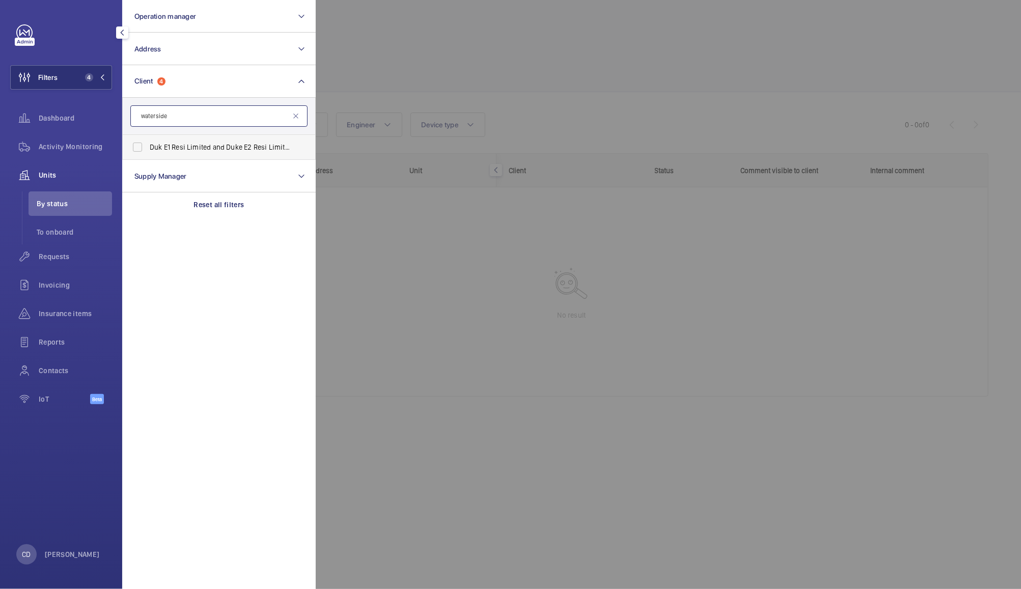
type input "waterside"
click at [137, 142] on label "Duk E1 Resi Limited and Duke E2 Resi Limited - Waterside Apartments" at bounding box center [211, 147] width 177 height 24
click at [137, 142] on input "Duk E1 Resi Limited and Duke E2 Resi Limited - Waterside Apartments" at bounding box center [137, 147] width 20 height 20
checkbox input "true"
click at [182, 117] on input "waterside" at bounding box center [218, 115] width 177 height 21
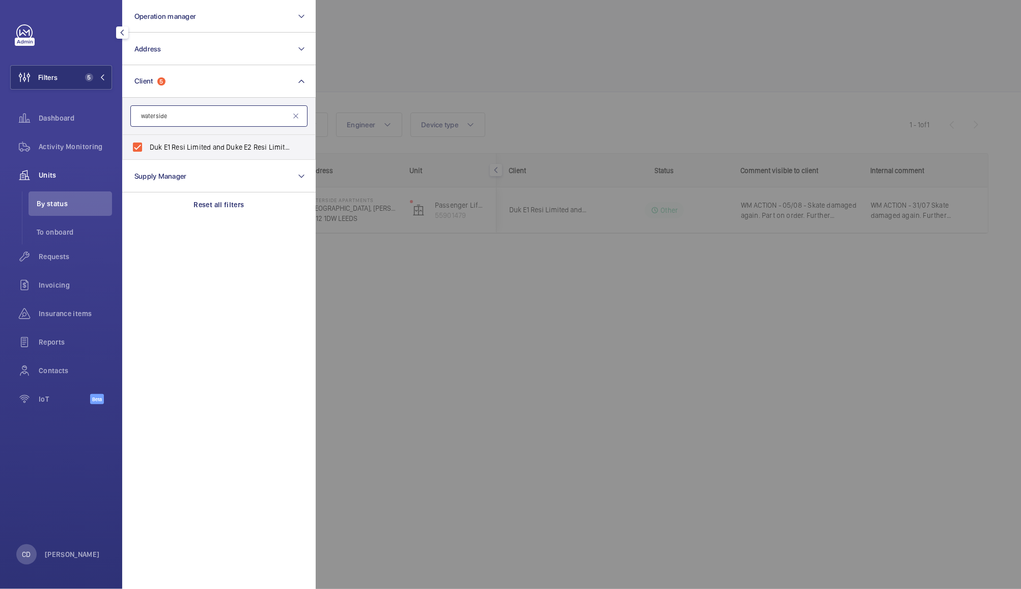
click at [182, 117] on input "waterside" at bounding box center [218, 115] width 177 height 21
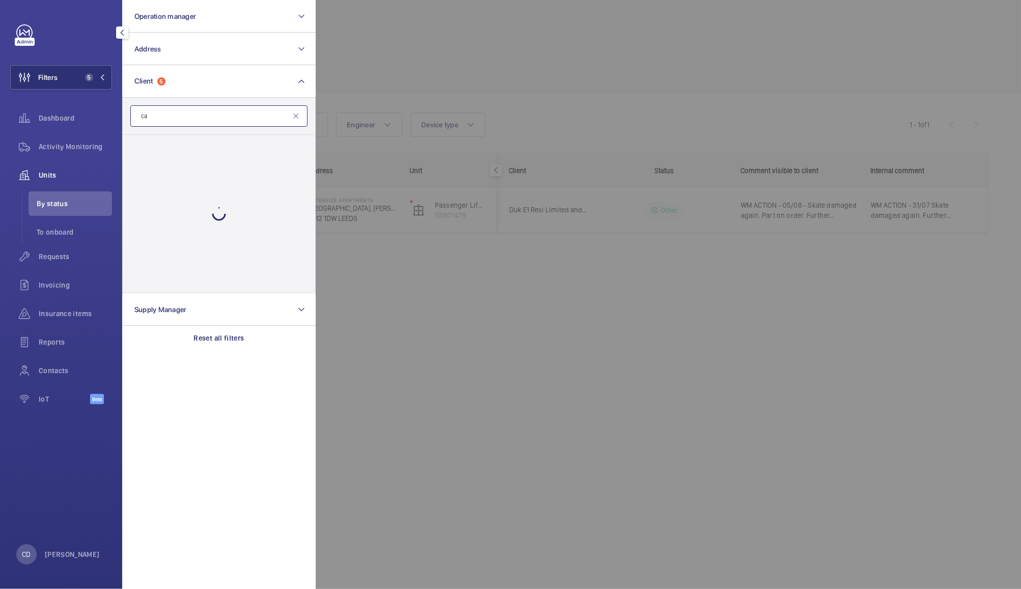
type input "c"
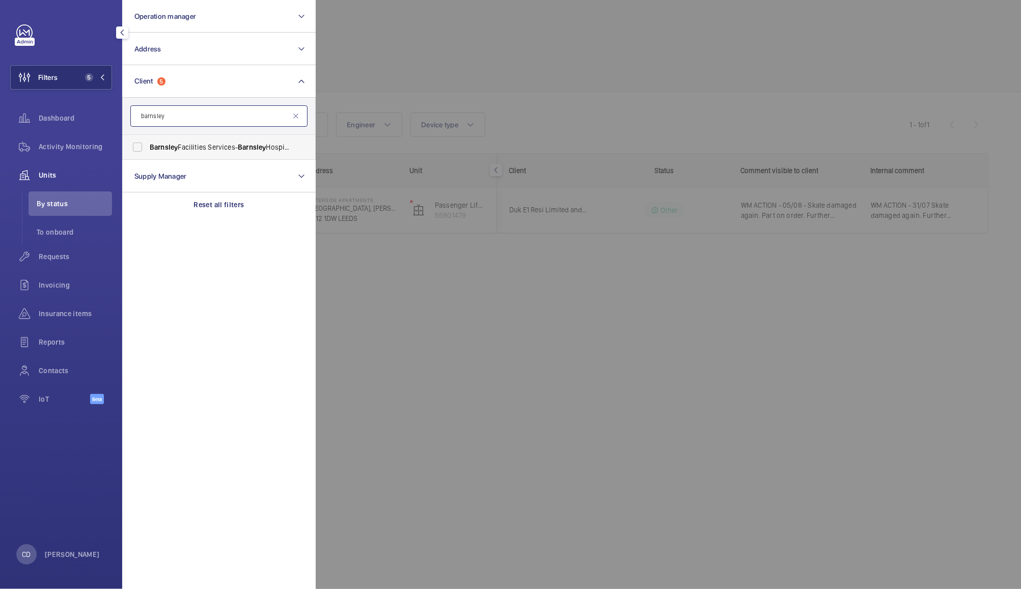
type input "barnsley"
click at [138, 147] on label "Barnsley Facilities Services- [GEOGRAPHIC_DATA]" at bounding box center [211, 147] width 177 height 24
click at [138, 147] on input "Barnsley Facilities Services- [GEOGRAPHIC_DATA]" at bounding box center [137, 147] width 20 height 20
checkbox input "true"
click at [216, 113] on input "barnsley" at bounding box center [218, 115] width 177 height 21
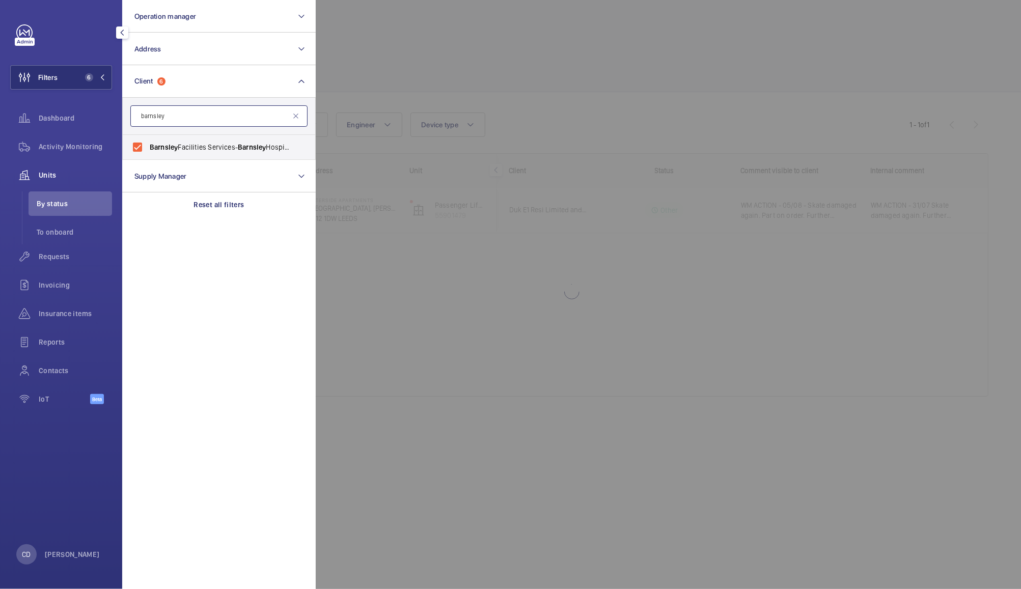
click at [216, 113] on input "barnsley" at bounding box center [218, 115] width 177 height 21
type input "chapel"
click at [138, 149] on label "Chapel House City Centre Limited" at bounding box center [211, 147] width 177 height 24
click at [138, 149] on input "Chapel House City Centre Limited" at bounding box center [137, 147] width 20 height 20
checkbox input "true"
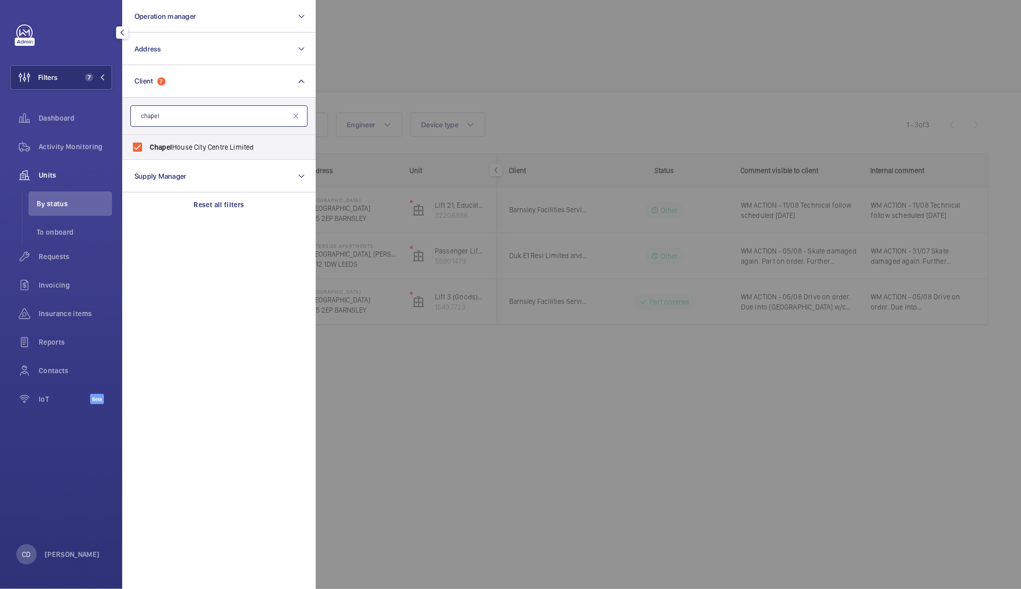
click at [199, 114] on input "chapel" at bounding box center [218, 115] width 177 height 21
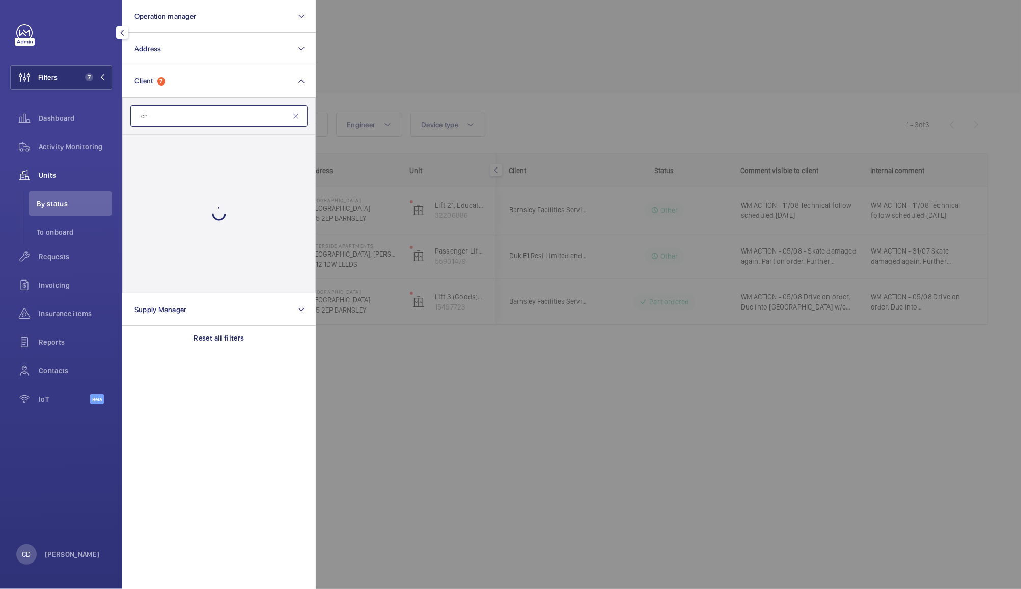
type input "c"
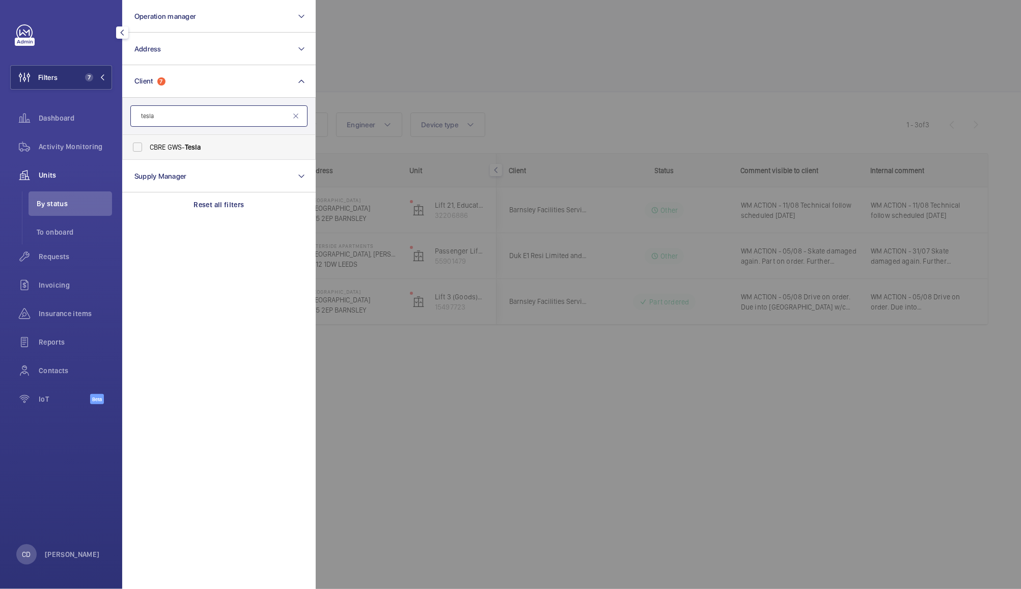
type input "tesla"
click at [157, 147] on span "CBRE GWS- Tesla" at bounding box center [220, 147] width 140 height 10
click at [148, 147] on input "CBRE GWS- Tesla" at bounding box center [137, 147] width 20 height 20
checkbox input "true"
click at [403, 76] on div at bounding box center [826, 294] width 1021 height 589
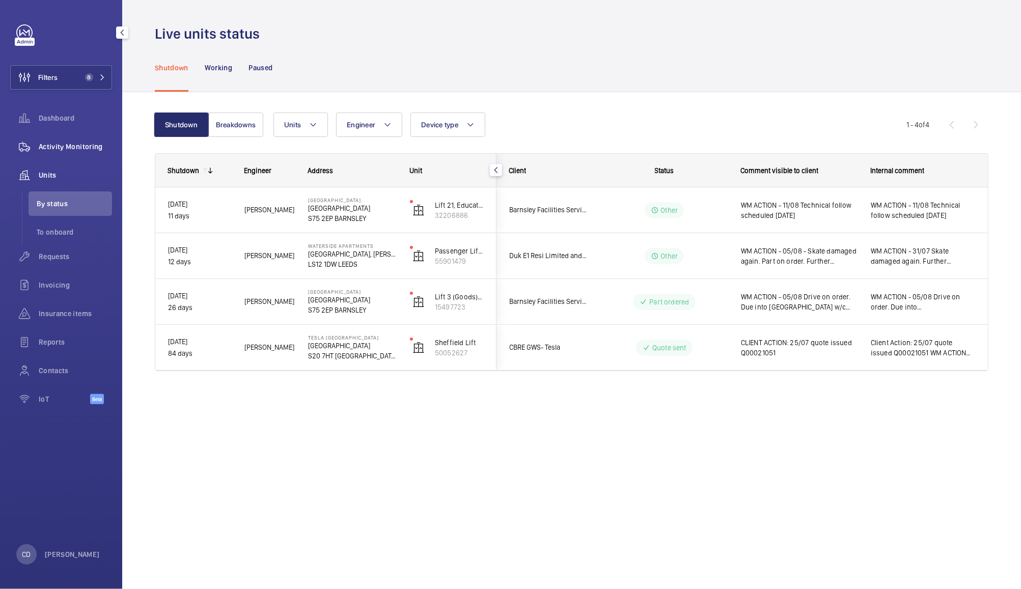
click at [83, 142] on span "Activity Monitoring" at bounding box center [75, 147] width 73 height 10
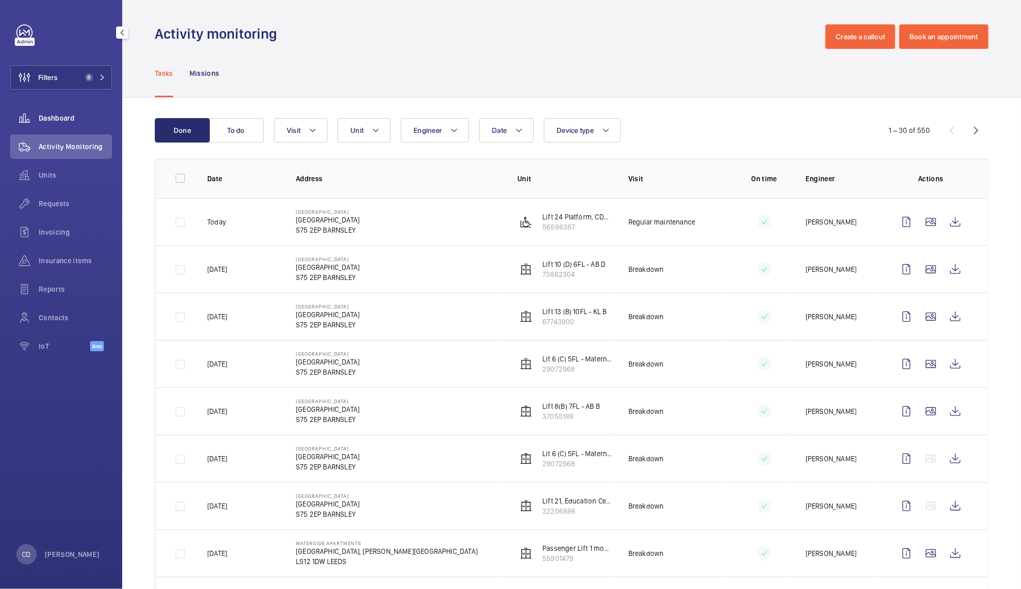
click at [58, 125] on div "Dashboard" at bounding box center [61, 118] width 102 height 24
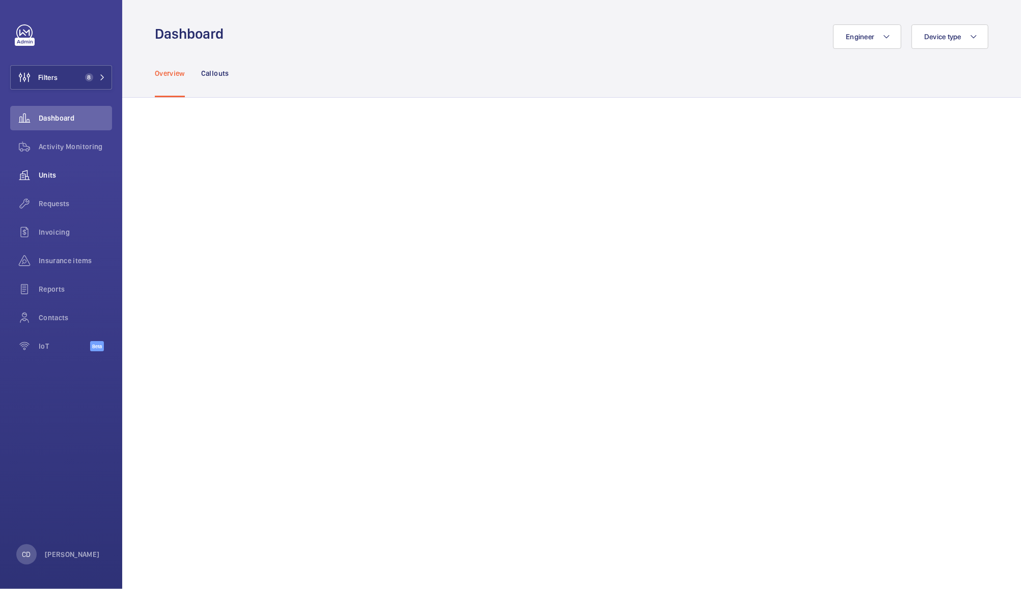
click at [49, 177] on span "Units" at bounding box center [75, 175] width 73 height 10
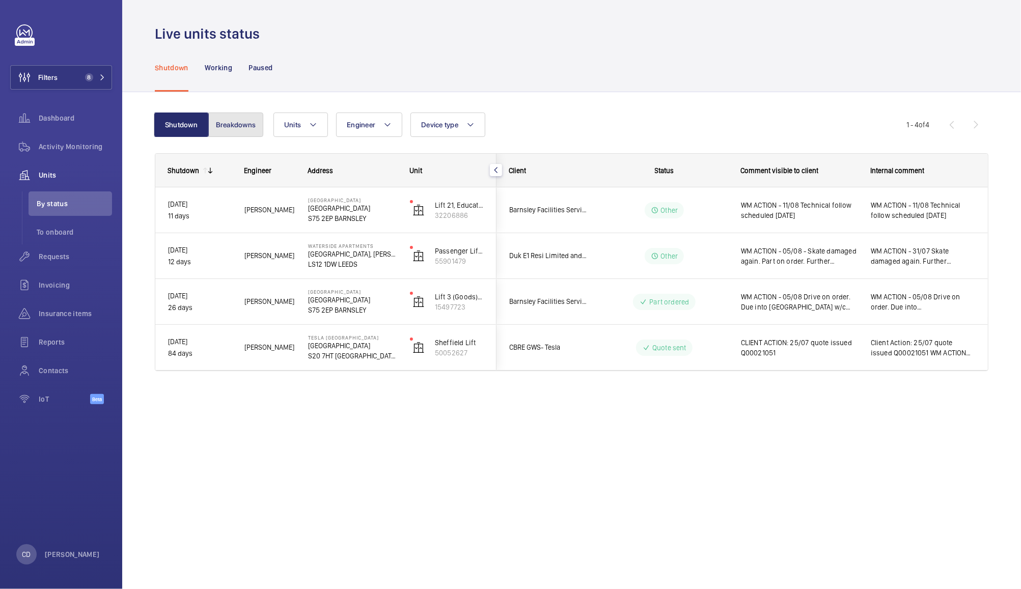
click at [245, 126] on button "Breakdowns" at bounding box center [235, 124] width 55 height 24
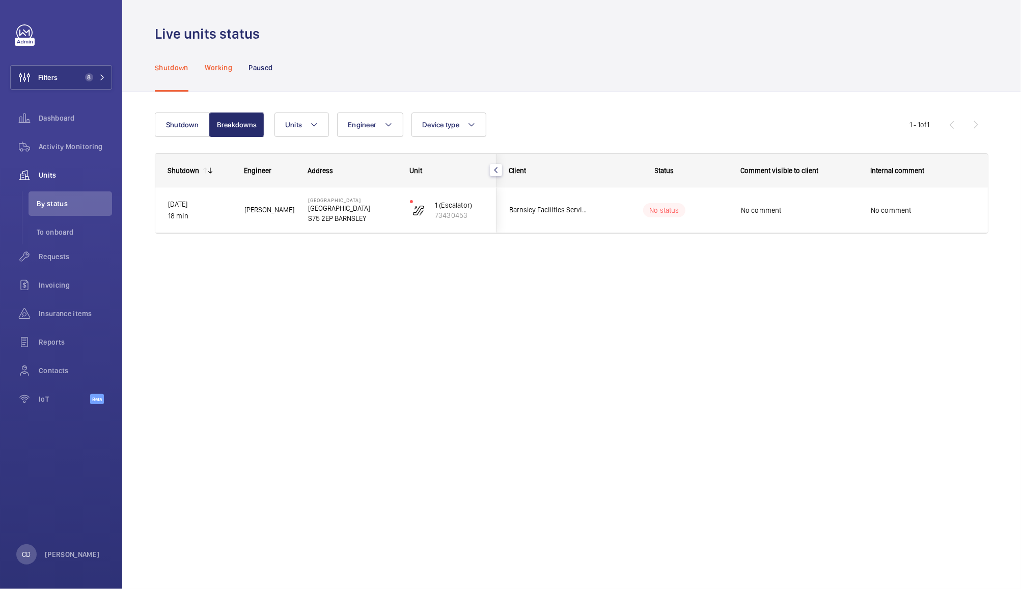
click at [215, 68] on p "Working" at bounding box center [218, 68] width 27 height 10
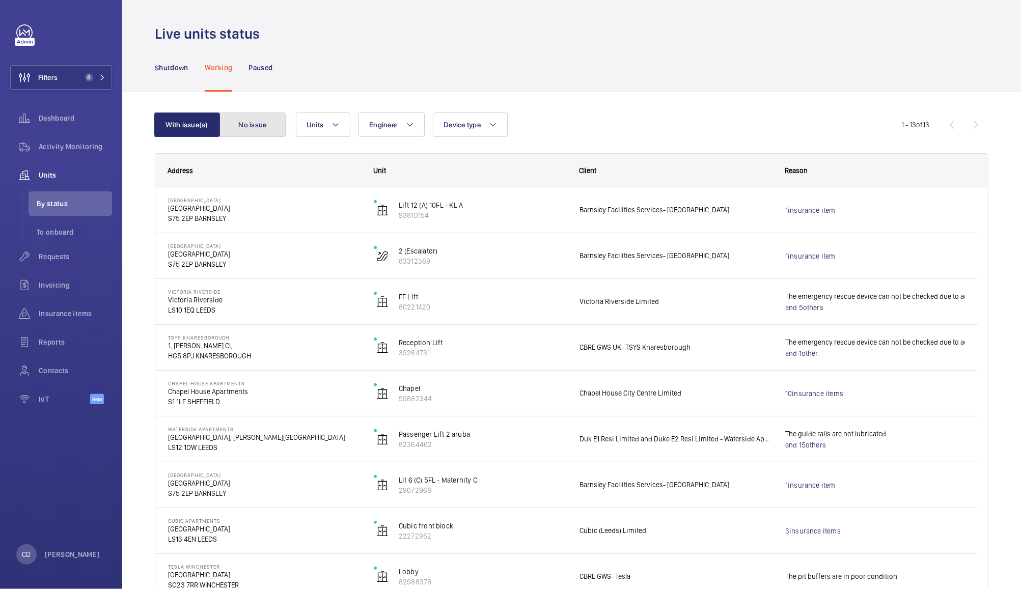
click at [265, 129] on button "No issue" at bounding box center [252, 124] width 66 height 24
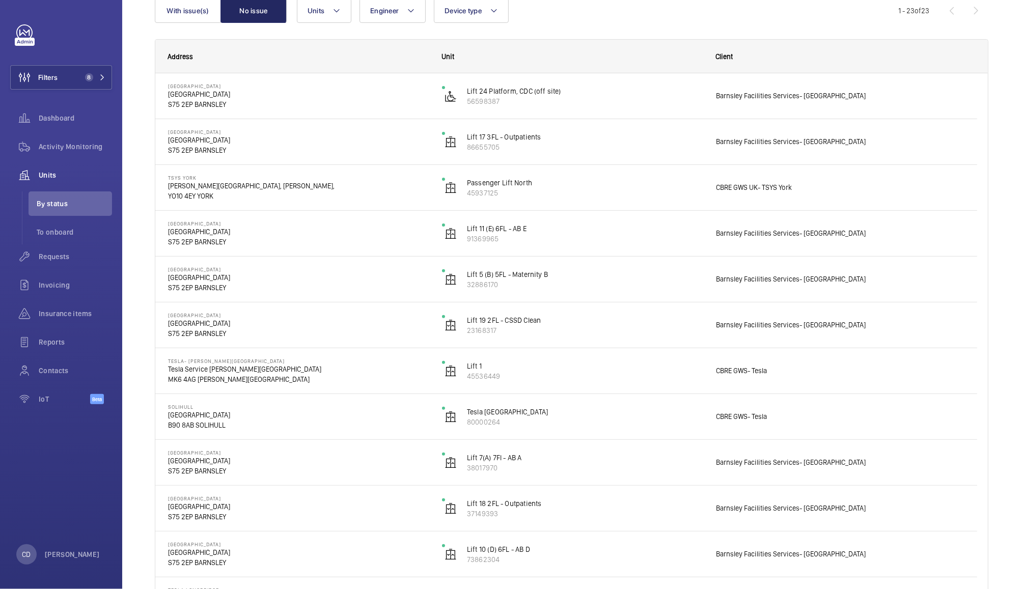
scroll to position [122, 0]
